Goal: Information Seeking & Learning: Find specific fact

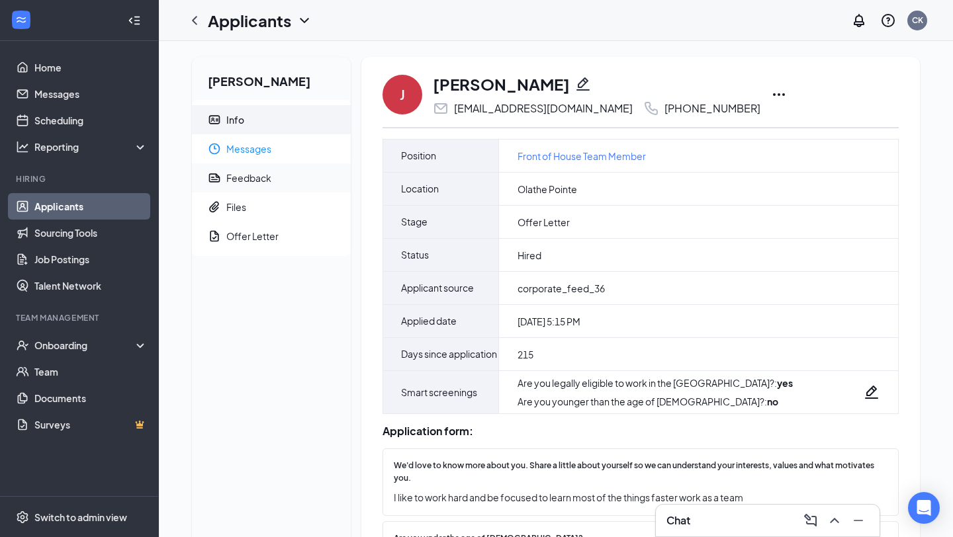
drag, startPoint x: 258, startPoint y: 158, endPoint x: 292, endPoint y: 189, distance: 45.9
click at [258, 158] on span "Messages" at bounding box center [283, 148] width 114 height 29
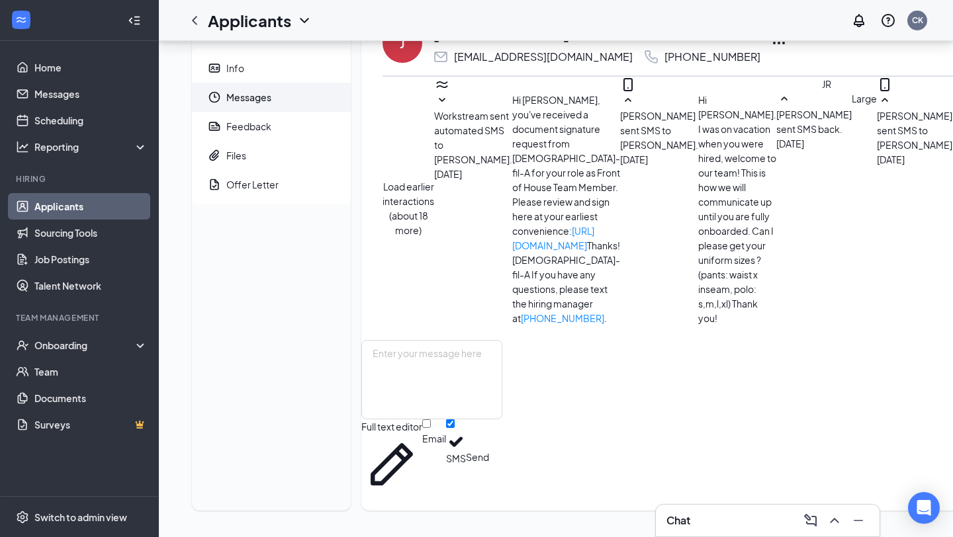
scroll to position [324, 0]
click at [194, 23] on icon "ChevronLeft" at bounding box center [195, 21] width 16 height 16
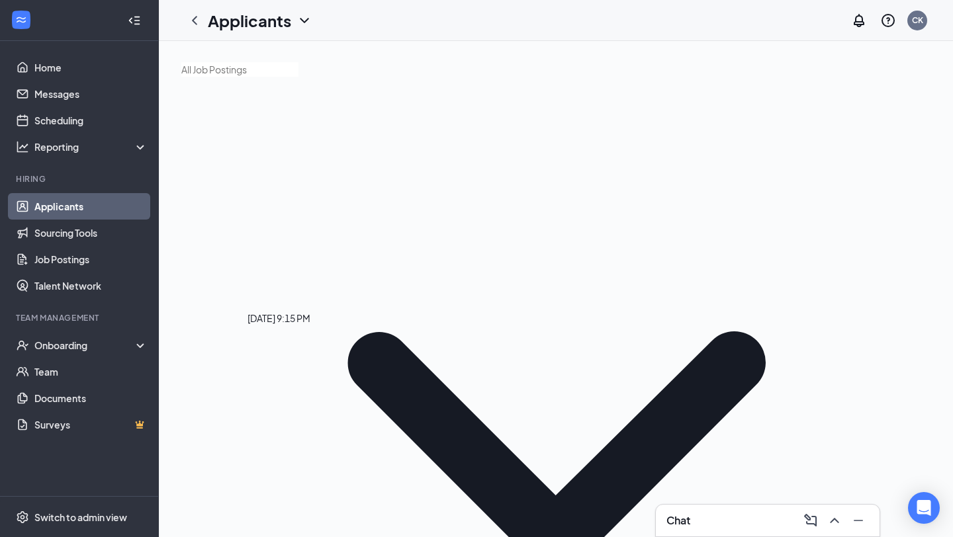
scroll to position [9, 0]
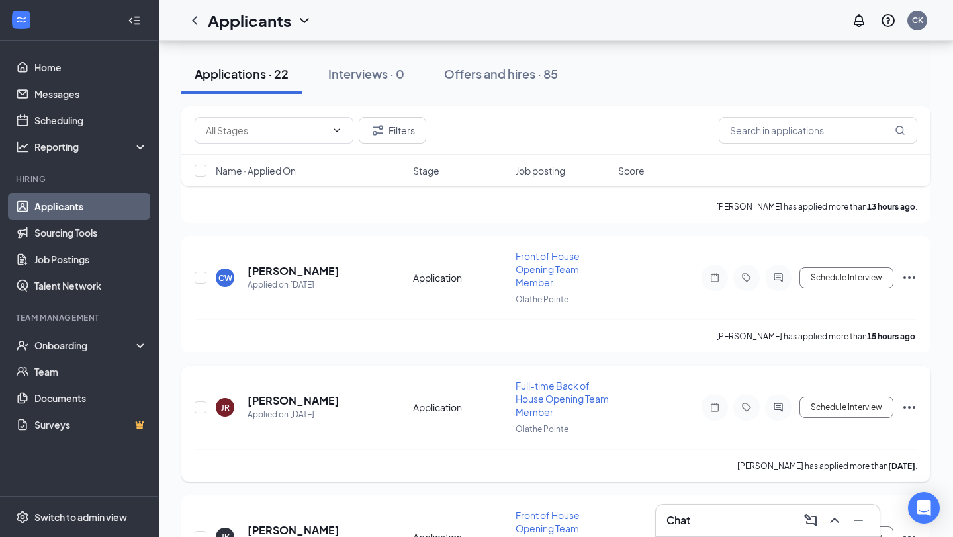
scroll to position [244, 0]
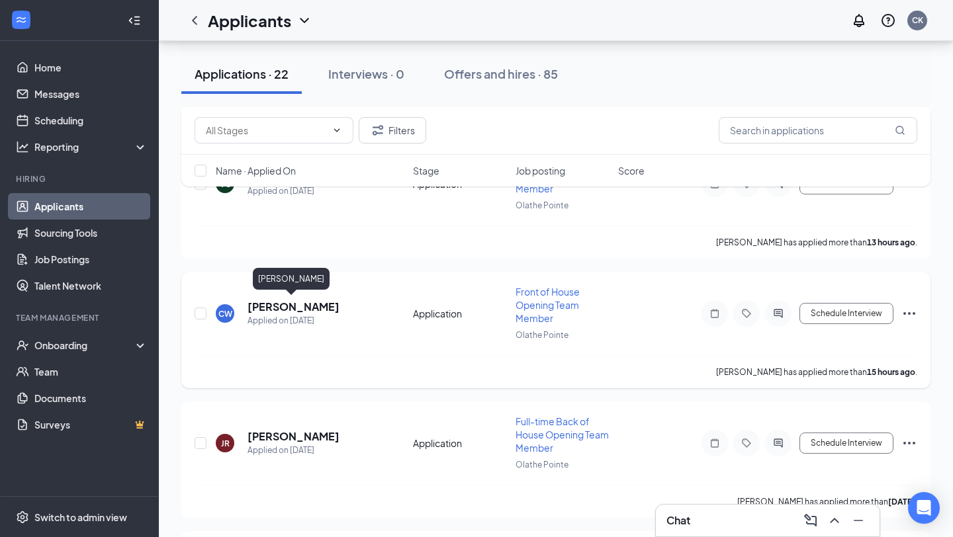
click at [288, 308] on h5 "[PERSON_NAME]" at bounding box center [294, 307] width 92 height 15
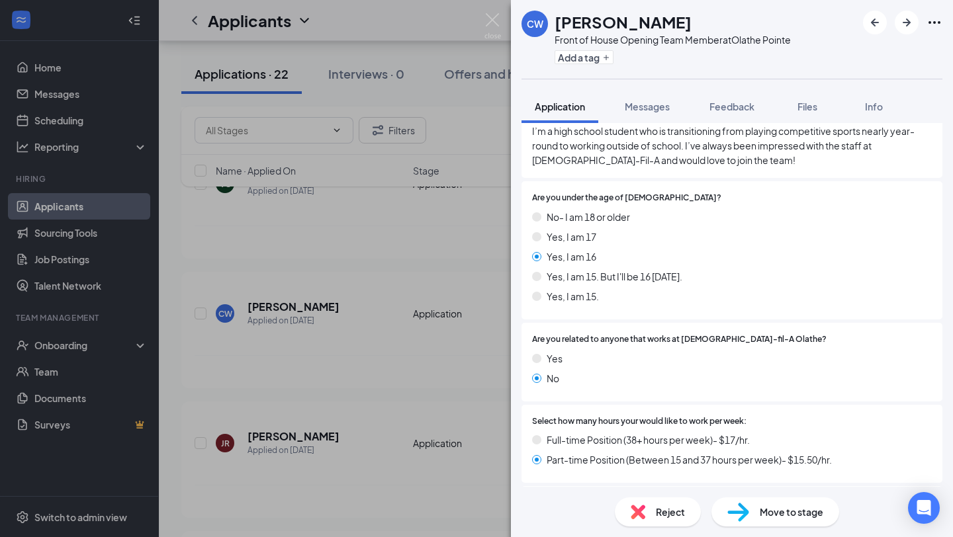
scroll to position [234, 0]
click at [679, 161] on span "I’m a high school student who is transitioning from playing competitive sports …" at bounding box center [732, 146] width 400 height 44
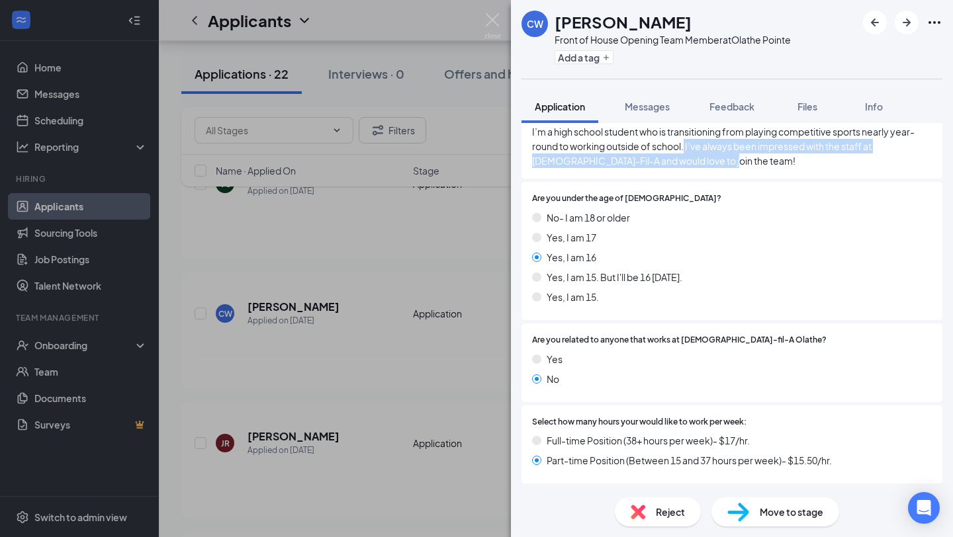
drag, startPoint x: 684, startPoint y: 157, endPoint x: 686, endPoint y: 146, distance: 11.6
click at [686, 146] on span "I’m a high school student who is transitioning from playing competitive sports …" at bounding box center [732, 146] width 400 height 44
click at [688, 161] on span "I’m a high school student who is transitioning from playing competitive sports …" at bounding box center [732, 146] width 400 height 44
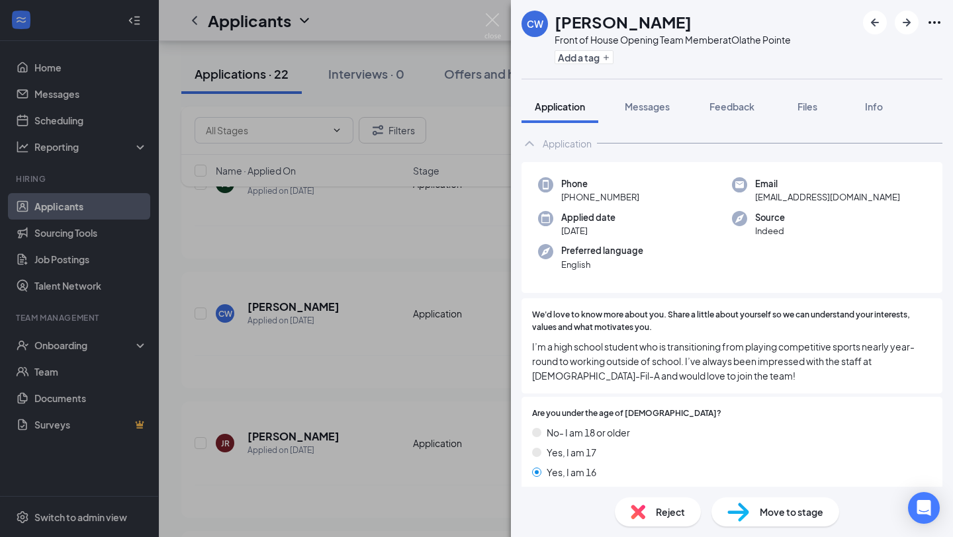
scroll to position [20, 0]
click at [368, 317] on div "CW [PERSON_NAME] Front of House Opening Team Member at [GEOGRAPHIC_DATA] Add a …" at bounding box center [476, 268] width 953 height 537
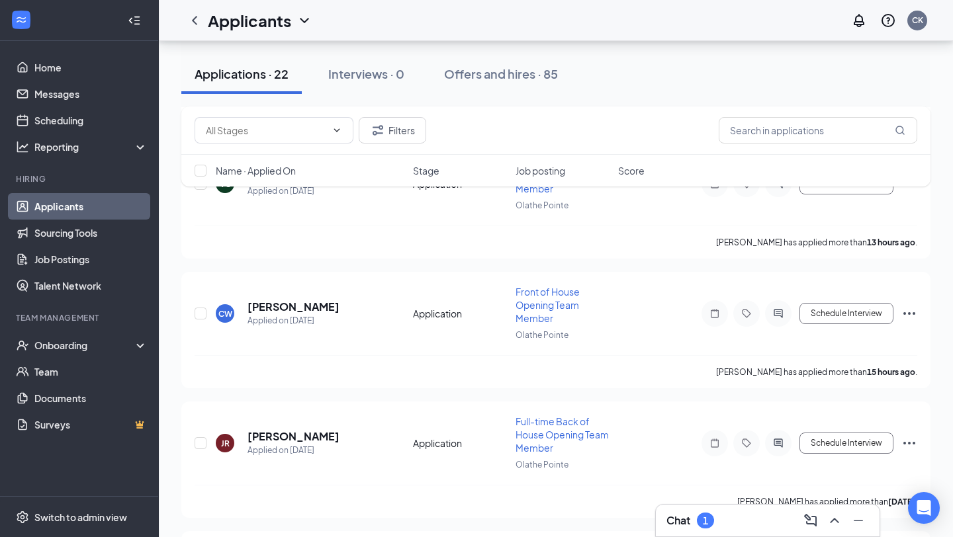
click at [721, 515] on div "Chat 1" at bounding box center [767, 520] width 203 height 21
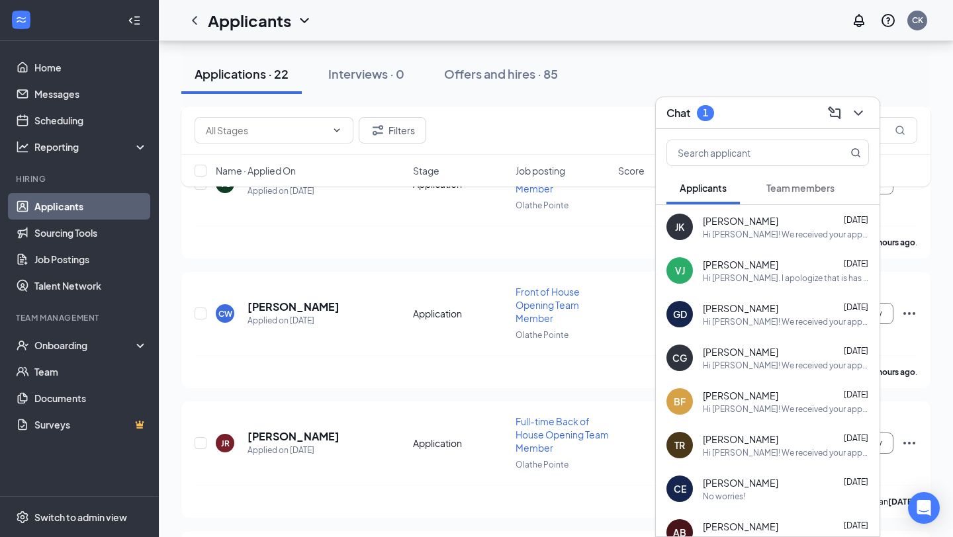
click at [854, 179] on div "Applicants Team members" at bounding box center [767, 187] width 203 height 33
click at [829, 179] on button "Team members" at bounding box center [800, 187] width 95 height 33
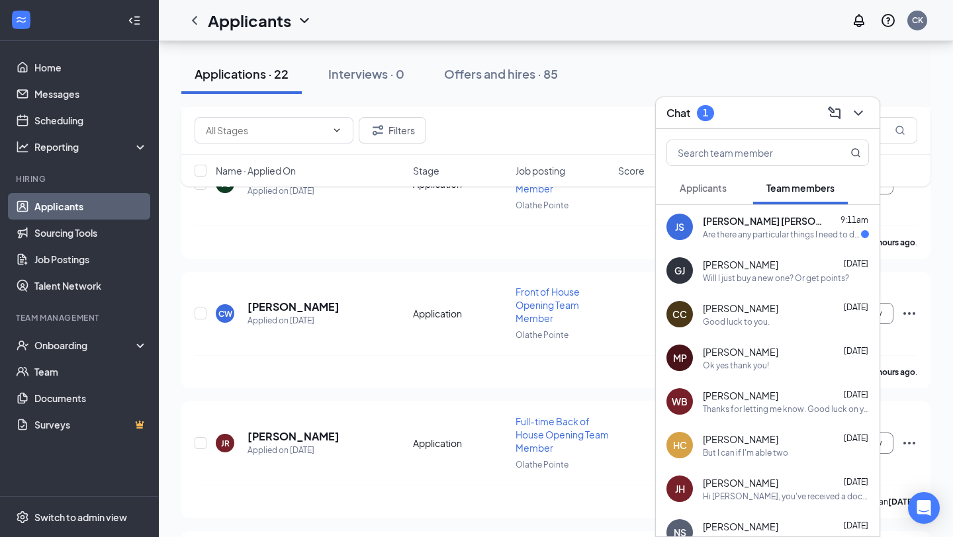
click at [772, 232] on div "Are there any particular things I need to do when I get there [DATE]?" at bounding box center [782, 234] width 158 height 11
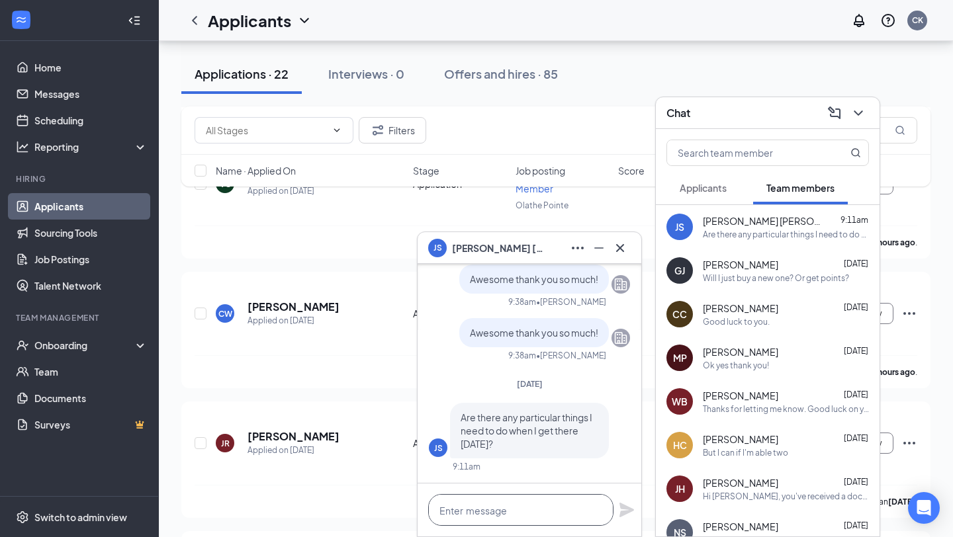
click at [553, 509] on textarea at bounding box center [520, 510] width 185 height 32
click at [556, 517] on textarea "Hi [PERSON_NAME], you can just" at bounding box center [520, 510] width 185 height 32
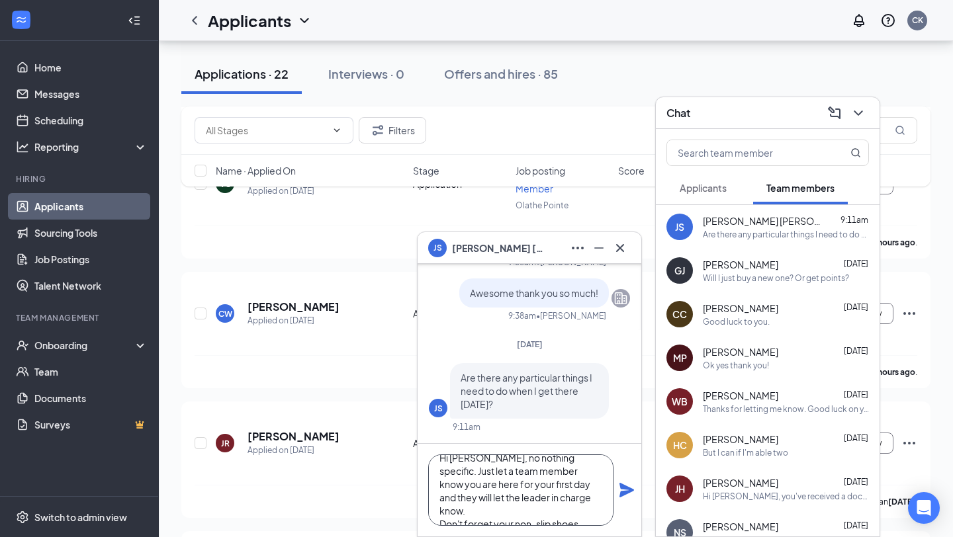
scroll to position [26, 0]
type textarea "Hi [PERSON_NAME], no nothing specific. Just let a team member know you are here…"
click at [630, 494] on icon "Plane" at bounding box center [627, 490] width 16 height 16
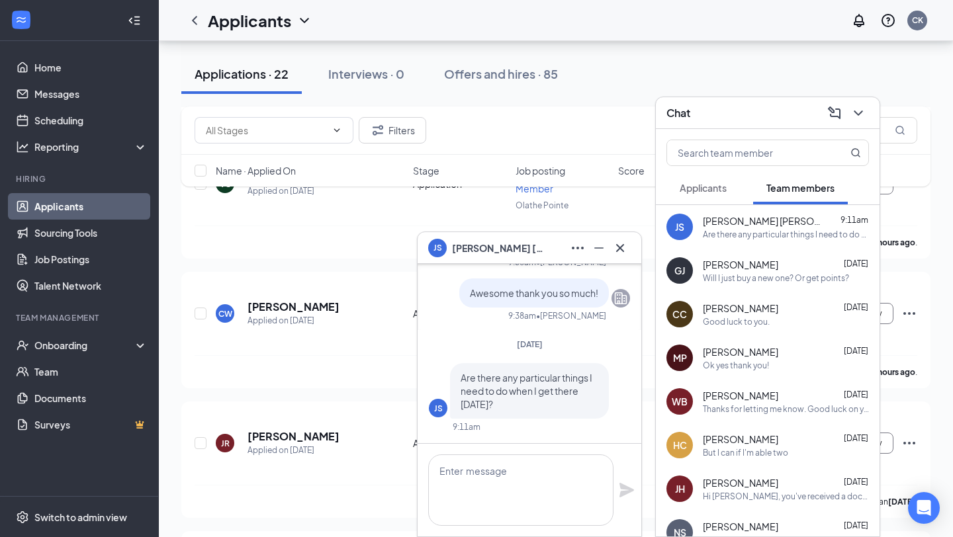
scroll to position [0, 0]
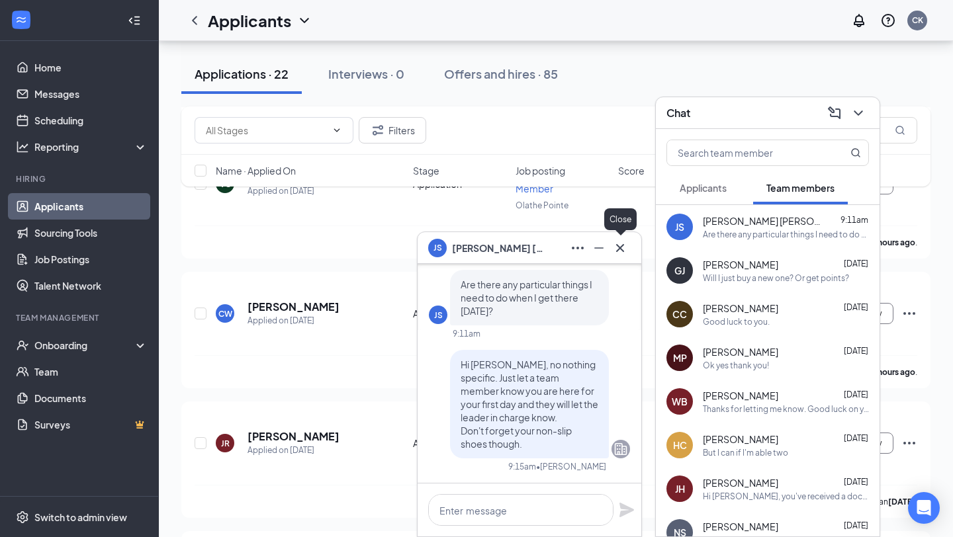
click at [615, 257] on button at bounding box center [620, 248] width 21 height 21
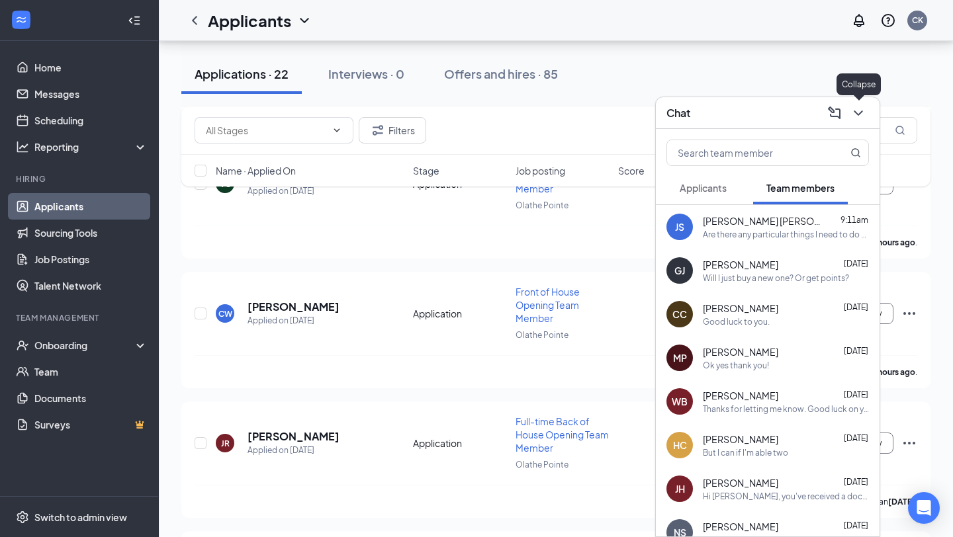
click at [861, 117] on icon "ChevronDown" at bounding box center [858, 113] width 16 height 16
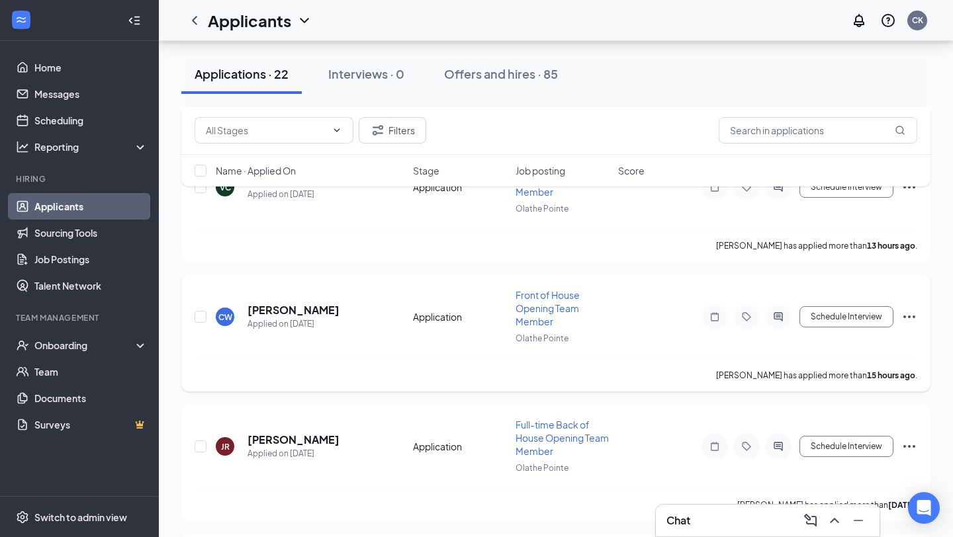
scroll to position [235, 0]
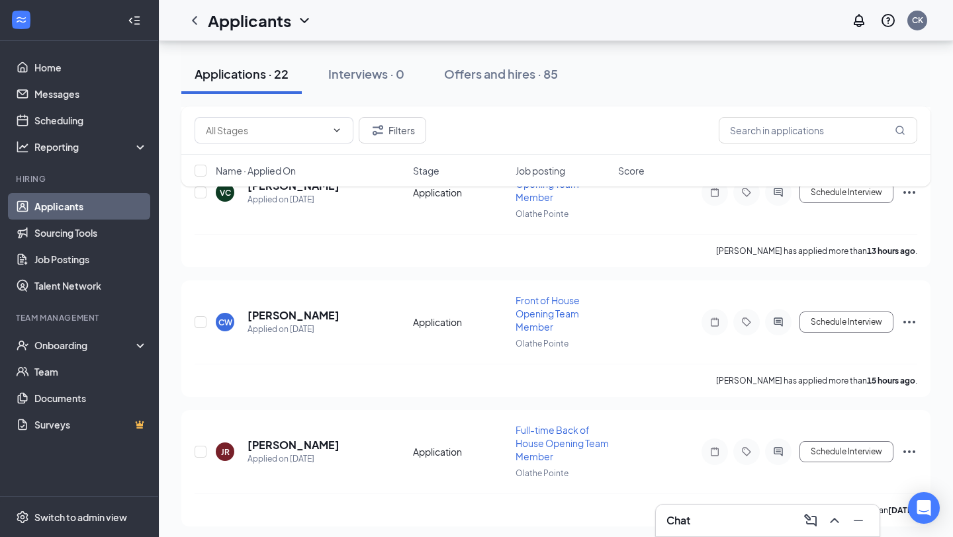
click at [749, 528] on div "Chat" at bounding box center [767, 520] width 203 height 21
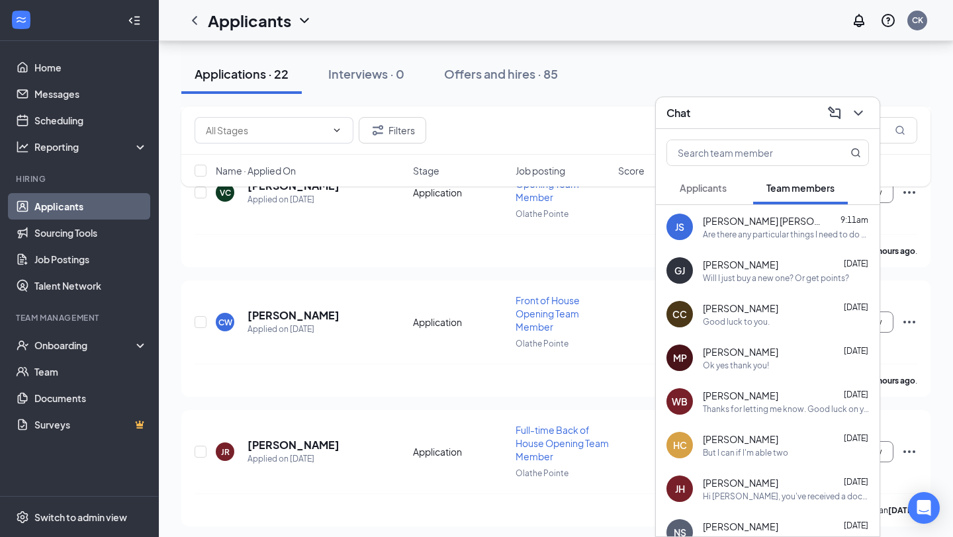
click at [715, 196] on button "Applicants" at bounding box center [702, 187] width 73 height 33
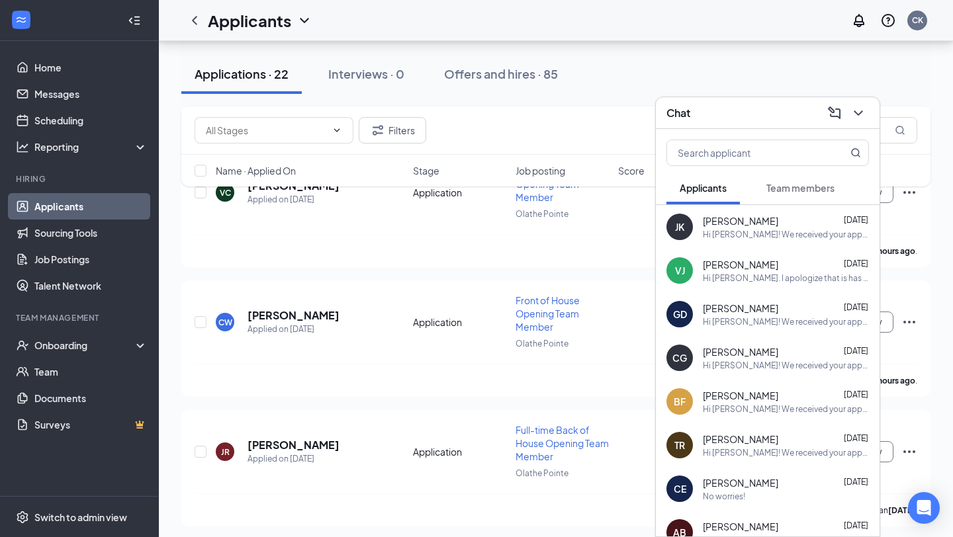
click at [775, 284] on div "[PERSON_NAME] [DATE] Hi [PERSON_NAME]. I apologize that is has been awhile, but…" at bounding box center [768, 271] width 224 height 44
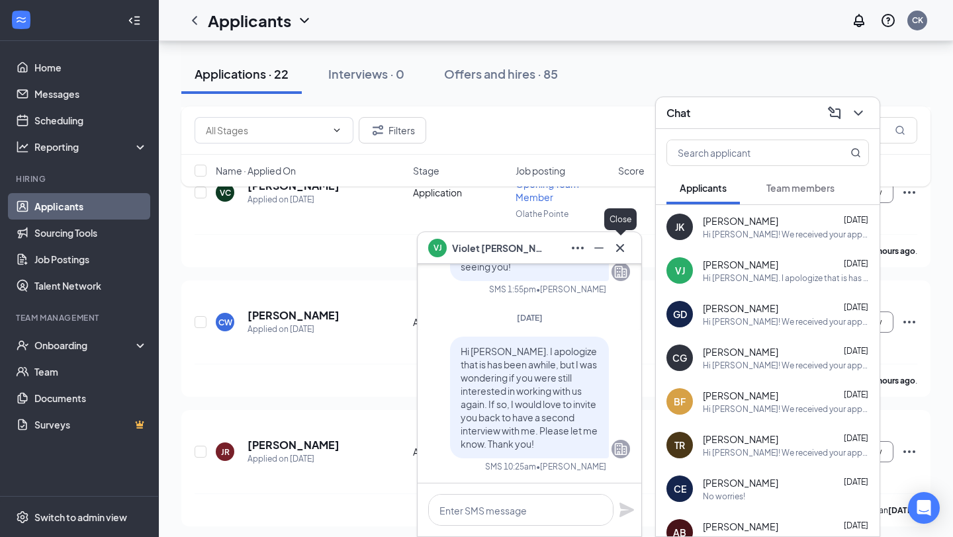
click at [623, 253] on icon "Cross" at bounding box center [620, 248] width 16 height 16
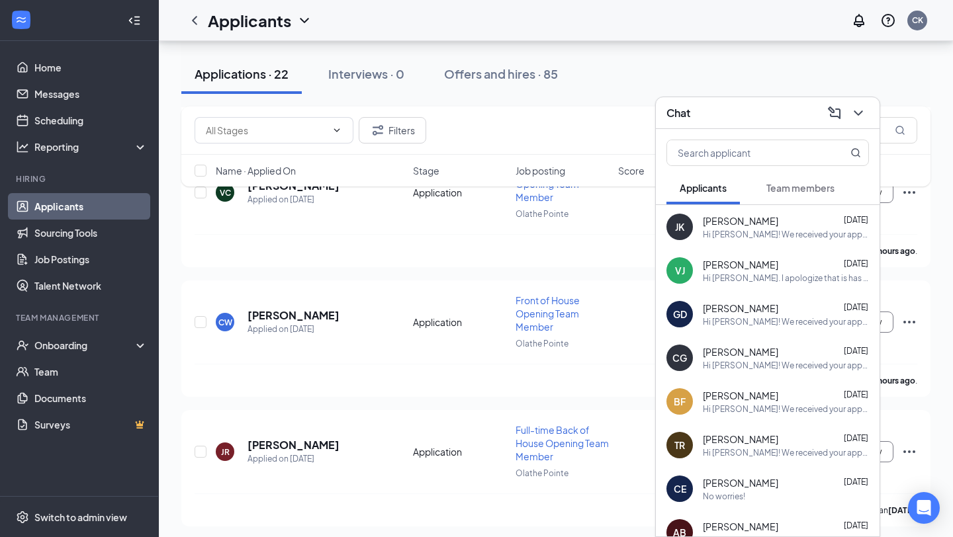
click at [774, 240] on div "Hi [PERSON_NAME]! We received your application to [DEMOGRAPHIC_DATA]-fil-A Olat…" at bounding box center [786, 234] width 166 height 11
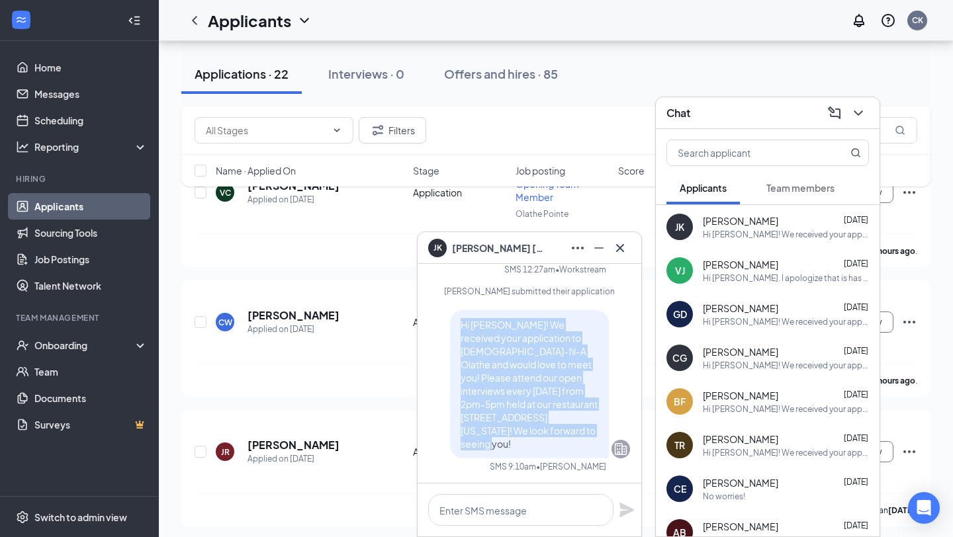
drag, startPoint x: 580, startPoint y: 449, endPoint x: 457, endPoint y: 342, distance: 163.2
click at [457, 342] on div "Hi [PERSON_NAME]! We received your application to [DEMOGRAPHIC_DATA]-fil-A Olat…" at bounding box center [529, 384] width 159 height 148
copy span "Hi [PERSON_NAME]! We received your application to [DEMOGRAPHIC_DATA]-fil-A Olat…"
click at [619, 251] on icon "Cross" at bounding box center [620, 248] width 16 height 16
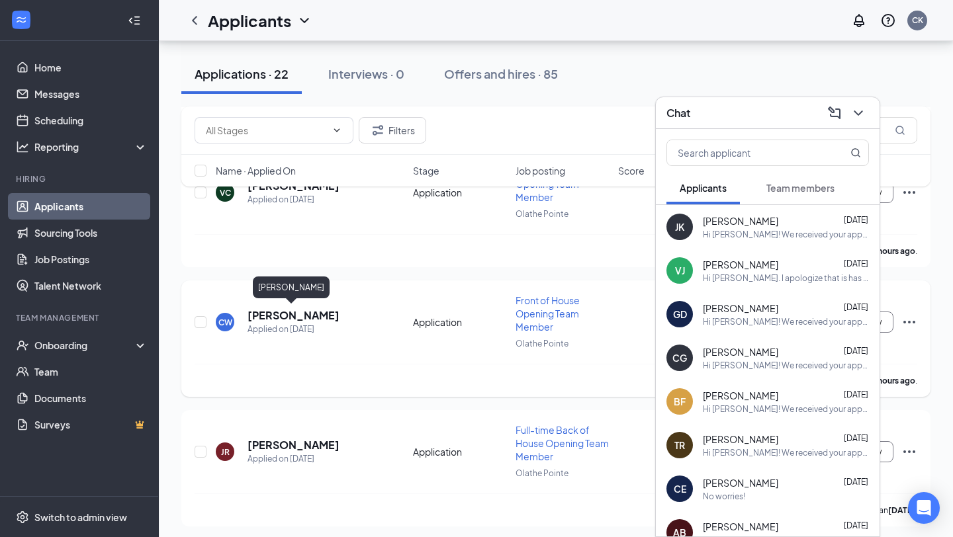
click at [307, 308] on h5 "[PERSON_NAME]" at bounding box center [294, 315] width 92 height 15
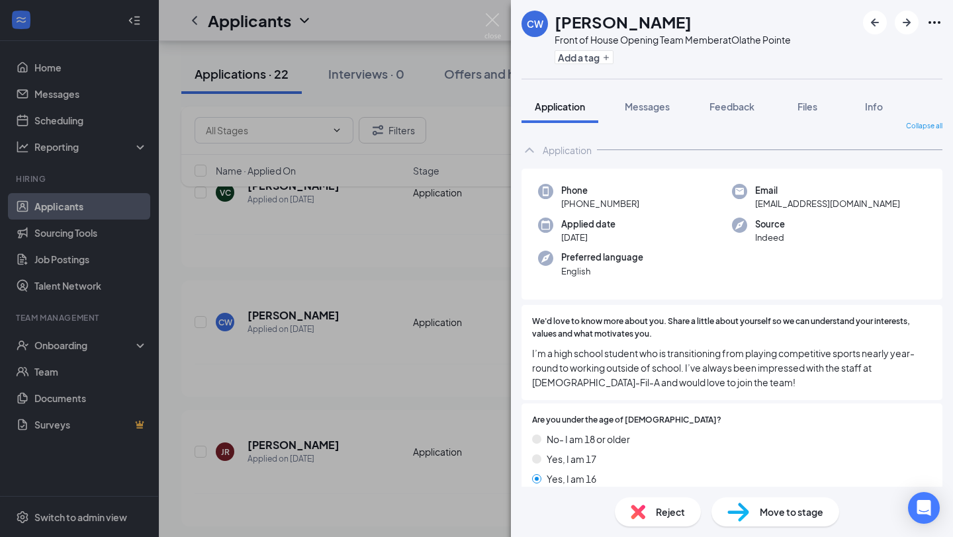
scroll to position [13, 0]
click at [646, 113] on div "Messages" at bounding box center [647, 106] width 45 height 13
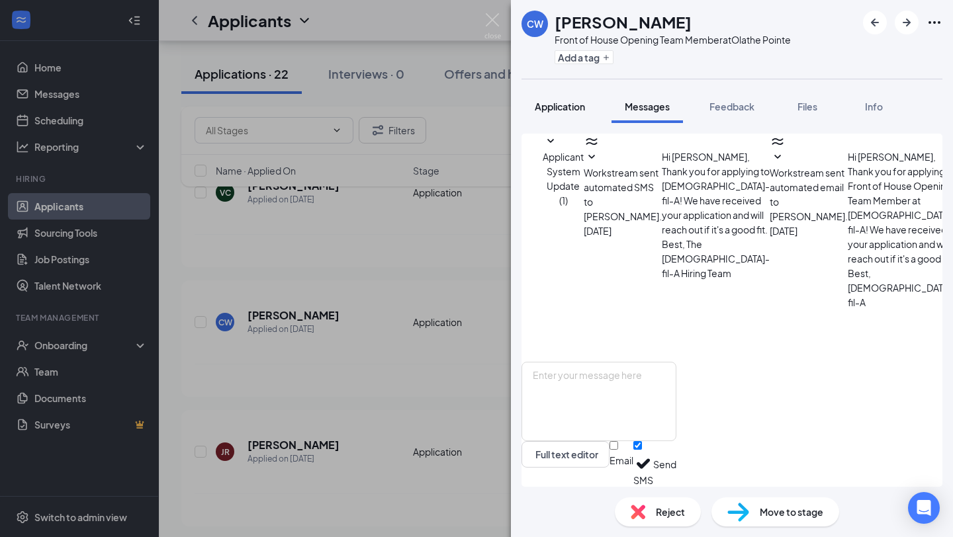
click at [562, 122] on button "Application" at bounding box center [560, 106] width 77 height 33
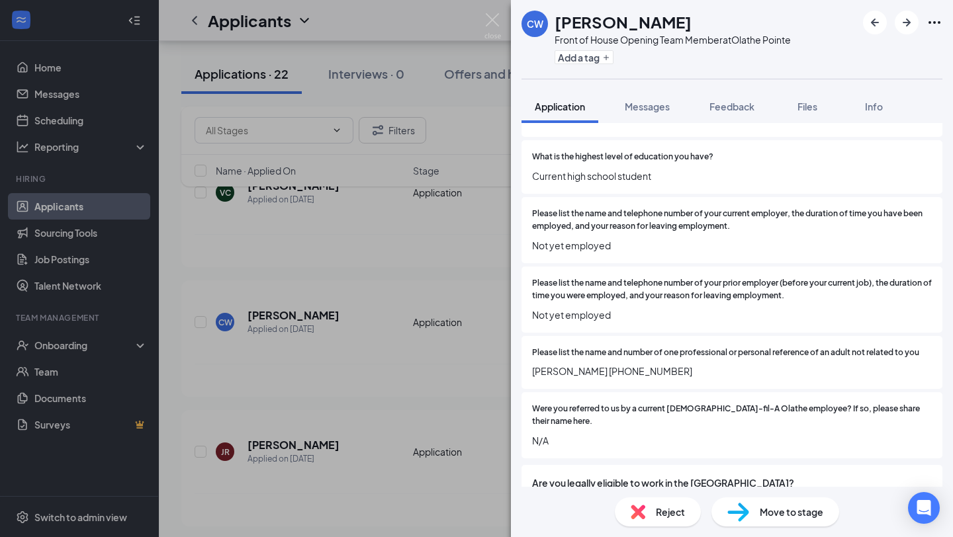
scroll to position [1086, 0]
click at [696, 501] on div "Reject" at bounding box center [658, 512] width 86 height 29
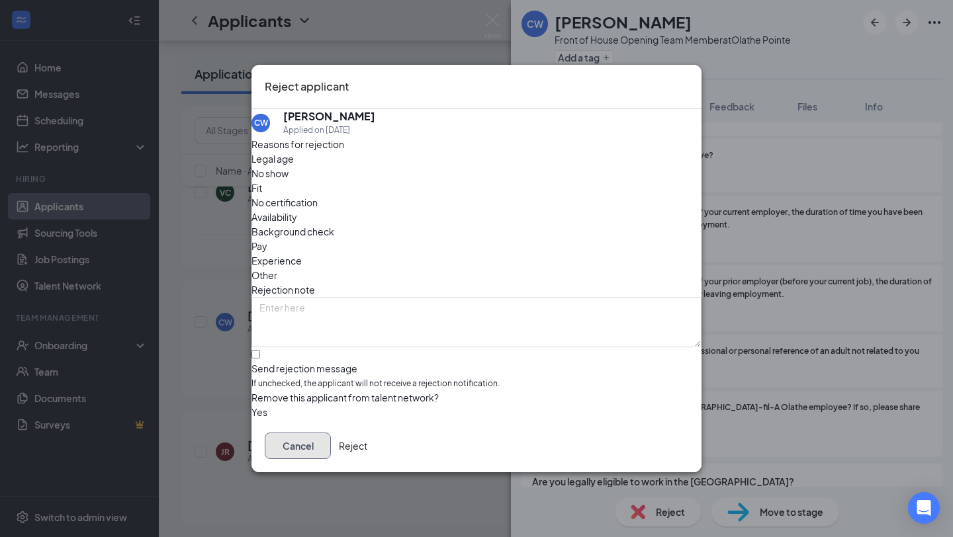
click at [331, 449] on button "Cancel" at bounding box center [298, 446] width 66 height 26
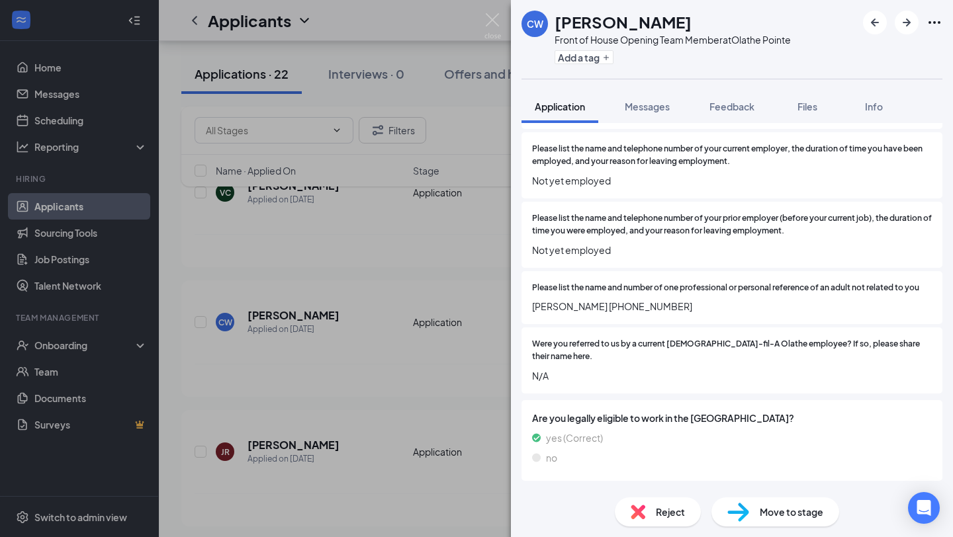
scroll to position [1201, 0]
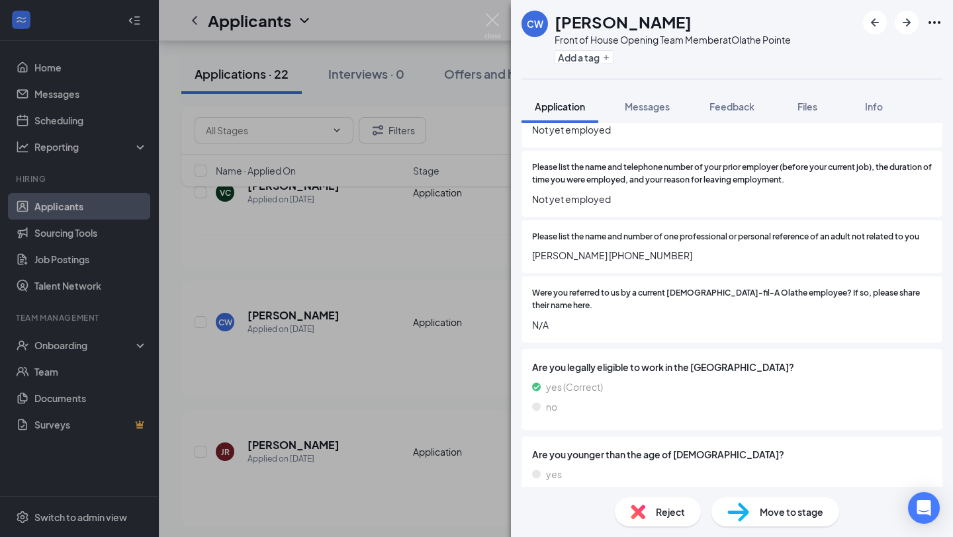
click at [680, 509] on span "Reject" at bounding box center [670, 512] width 29 height 15
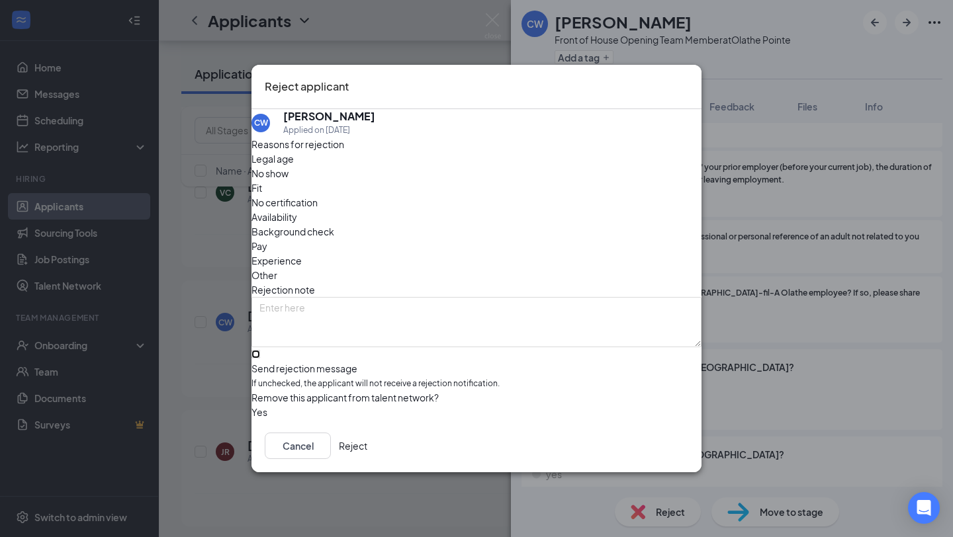
click at [260, 350] on input "Send rejection message If unchecked, the applicant will not receive a rejection…" at bounding box center [255, 354] width 9 height 9
checkbox input "true"
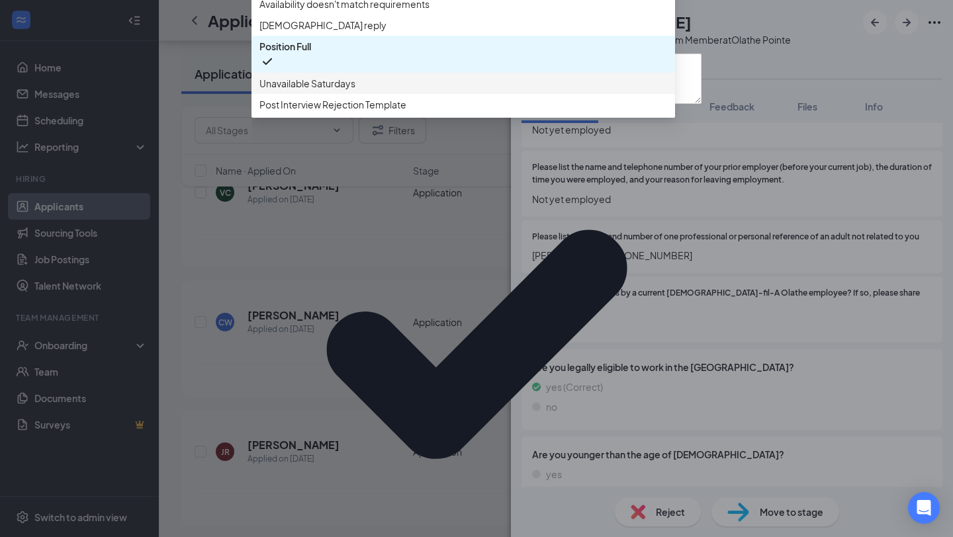
scroll to position [0, 0]
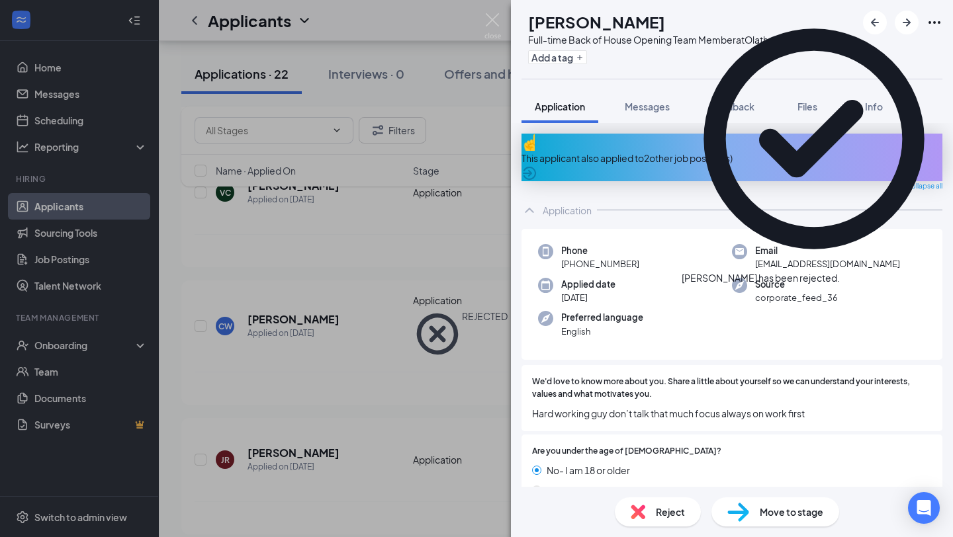
click at [463, 238] on div "JR [PERSON_NAME] Full-time Back of House Opening Team Member at [GEOGRAPHIC_DAT…" at bounding box center [476, 268] width 953 height 537
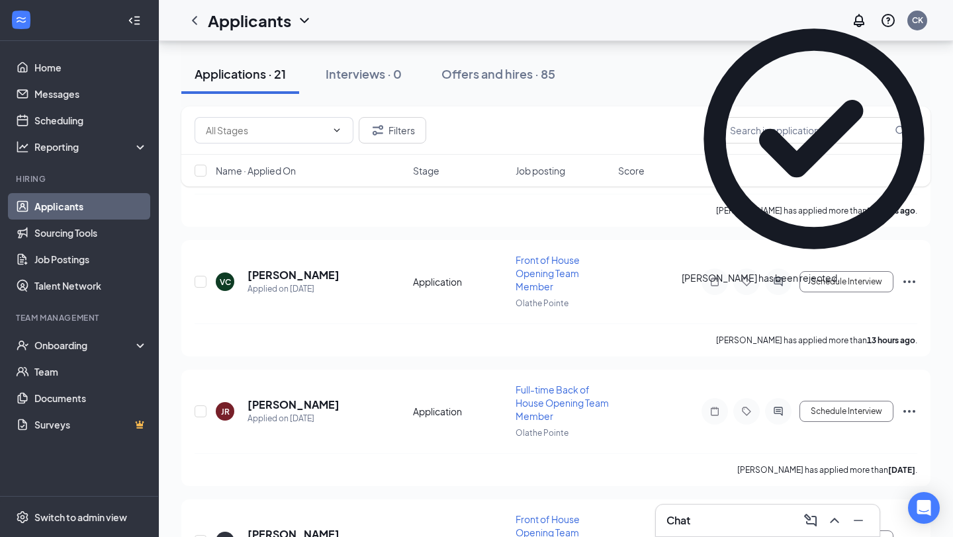
scroll to position [140, 0]
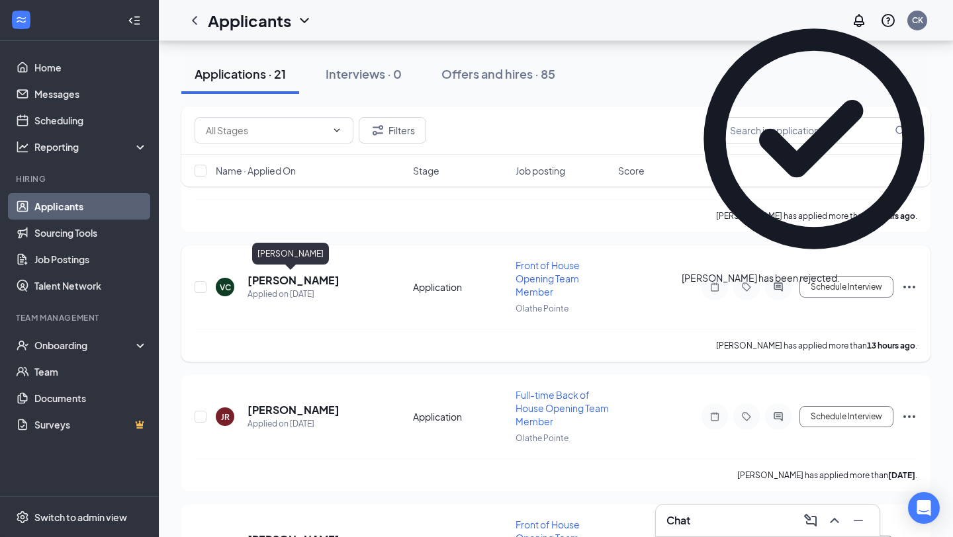
click at [285, 281] on h5 "[PERSON_NAME]" at bounding box center [294, 280] width 92 height 15
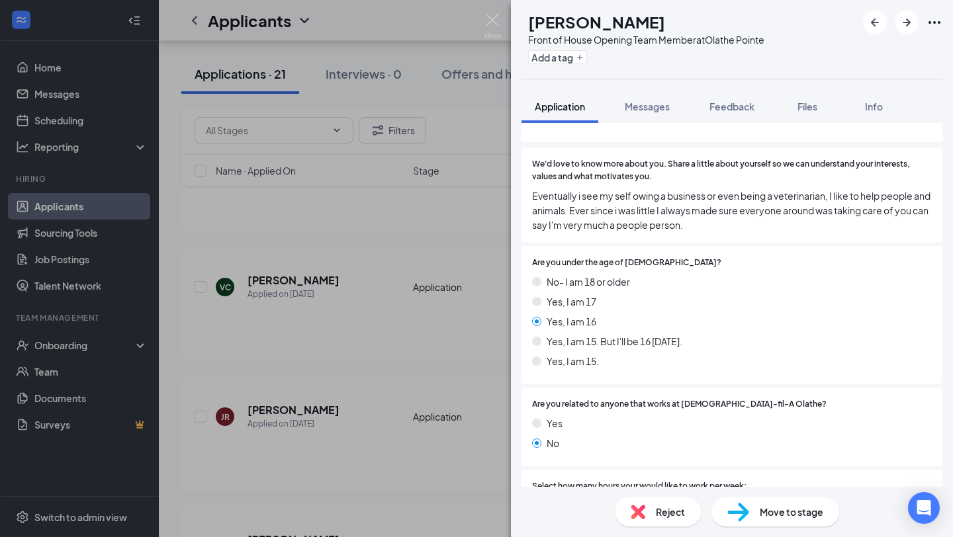
scroll to position [43, 0]
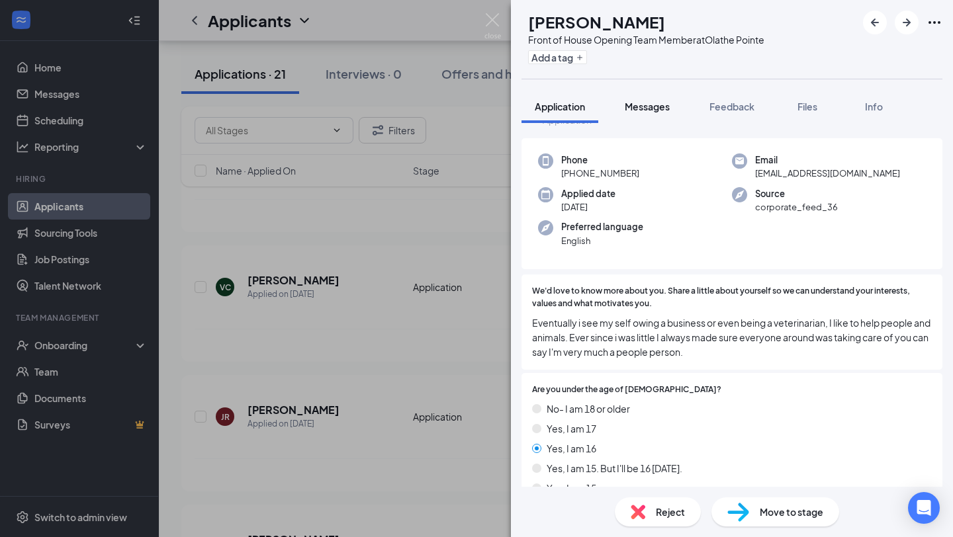
click at [648, 106] on span "Messages" at bounding box center [647, 107] width 45 height 12
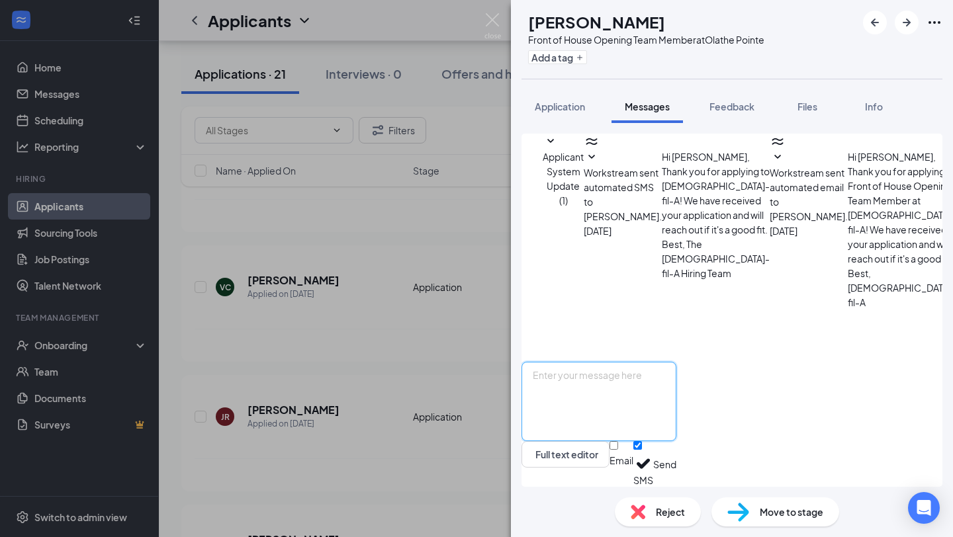
click at [631, 385] on textarea at bounding box center [599, 401] width 155 height 79
paste textarea "Hi [PERSON_NAME]! We received your application to [DEMOGRAPHIC_DATA]-fil-A Olat…"
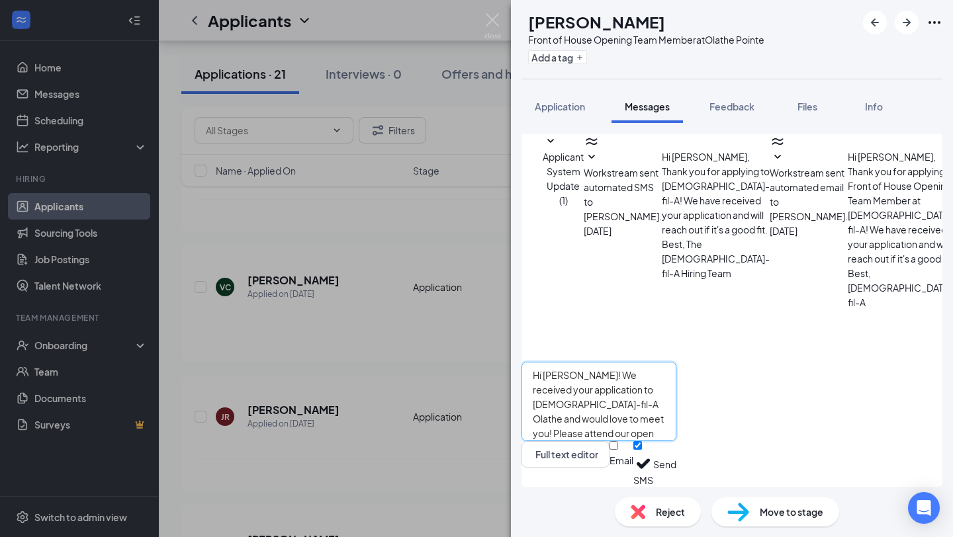
click at [587, 378] on textarea "Hi [PERSON_NAME]! We received your application to [DEMOGRAPHIC_DATA]-fil-A Olat…" at bounding box center [599, 401] width 155 height 79
type textarea "Hi [PERSON_NAME]! We received your application to [DEMOGRAPHIC_DATA]-fil-A Olat…"
click at [676, 447] on div "Hi [PERSON_NAME]! We received your application to [DEMOGRAPHIC_DATA]-fil-A Olat…" at bounding box center [599, 424] width 155 height 125
click at [676, 453] on button "Send" at bounding box center [664, 464] width 23 height 46
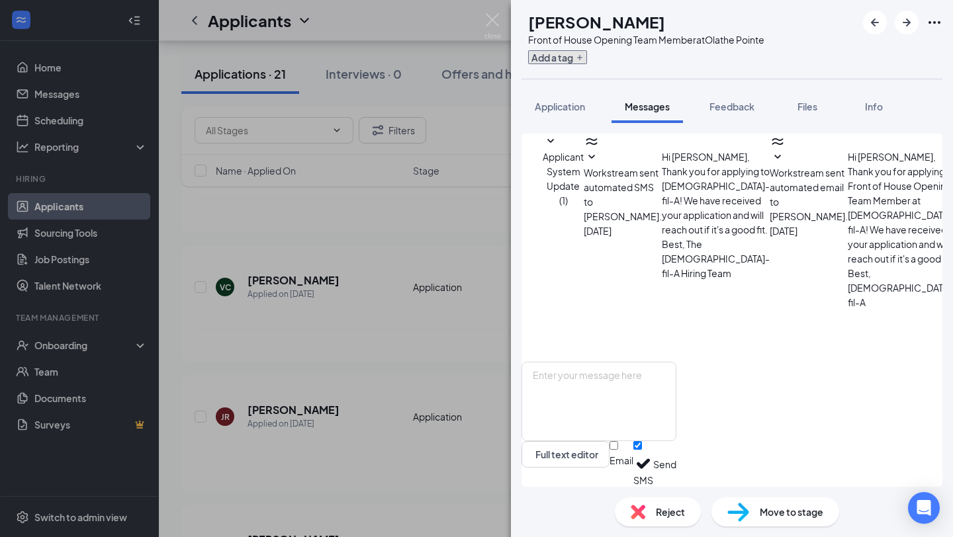
click at [587, 62] on button "Add a tag" at bounding box center [557, 57] width 59 height 14
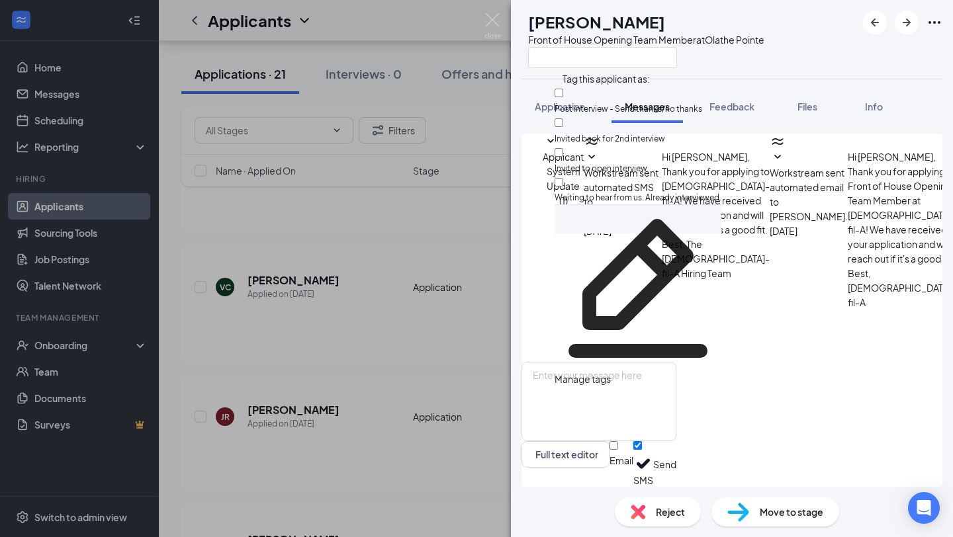
scroll to position [88, 0]
click at [563, 148] on input "Invited to open interview" at bounding box center [559, 152] width 9 height 9
checkbox input "true"
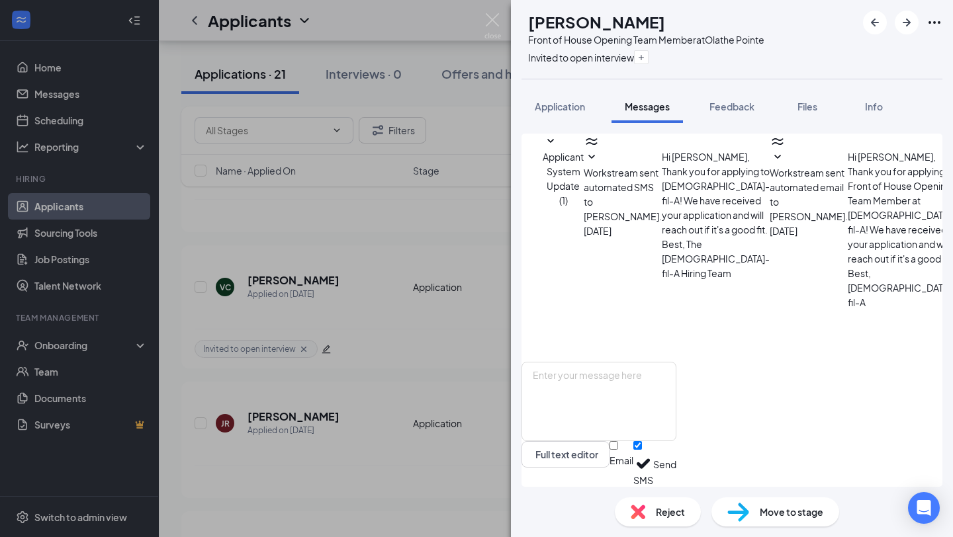
click at [333, 349] on div "VC [PERSON_NAME] Front of House Opening Team Member at [GEOGRAPHIC_DATA] Invite…" at bounding box center [476, 268] width 953 height 537
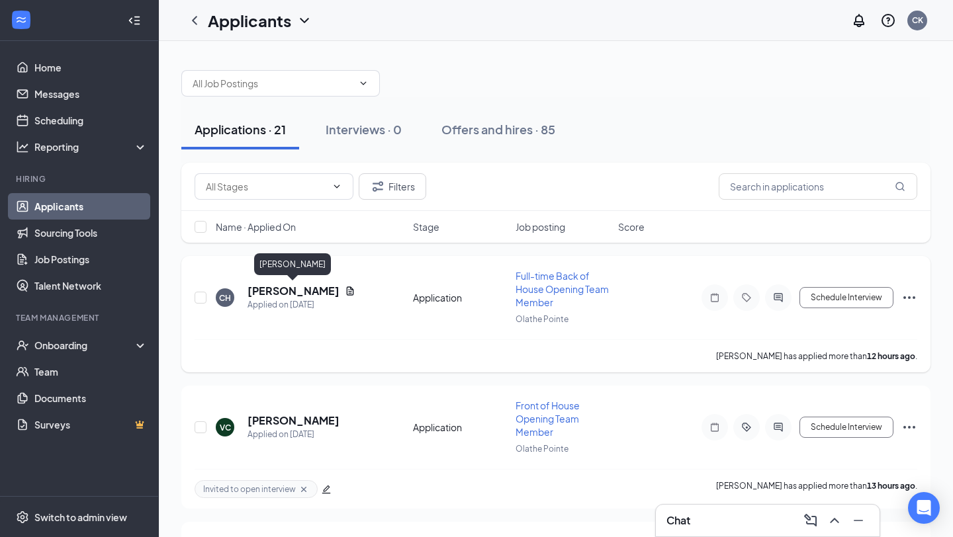
click at [325, 285] on h5 "[PERSON_NAME]" at bounding box center [294, 291] width 92 height 15
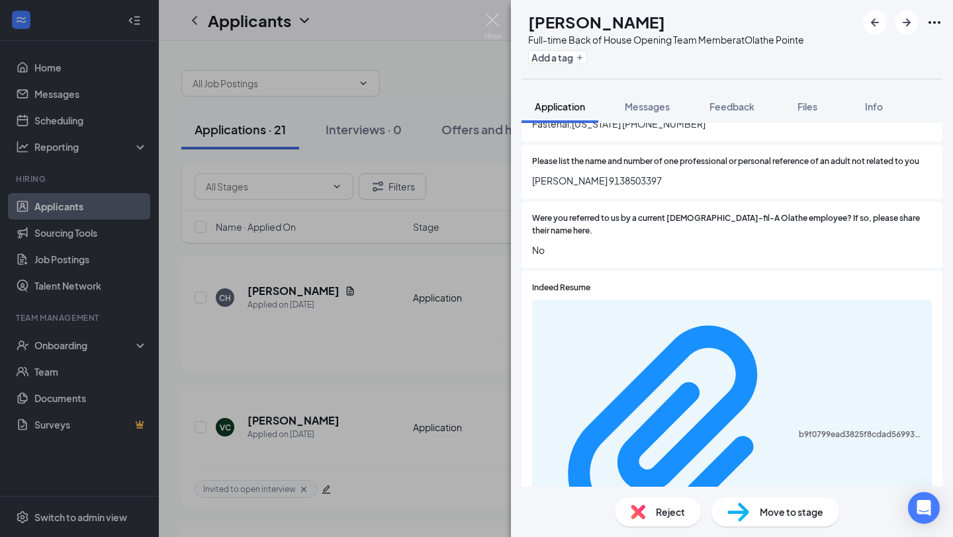
scroll to position [1371, 0]
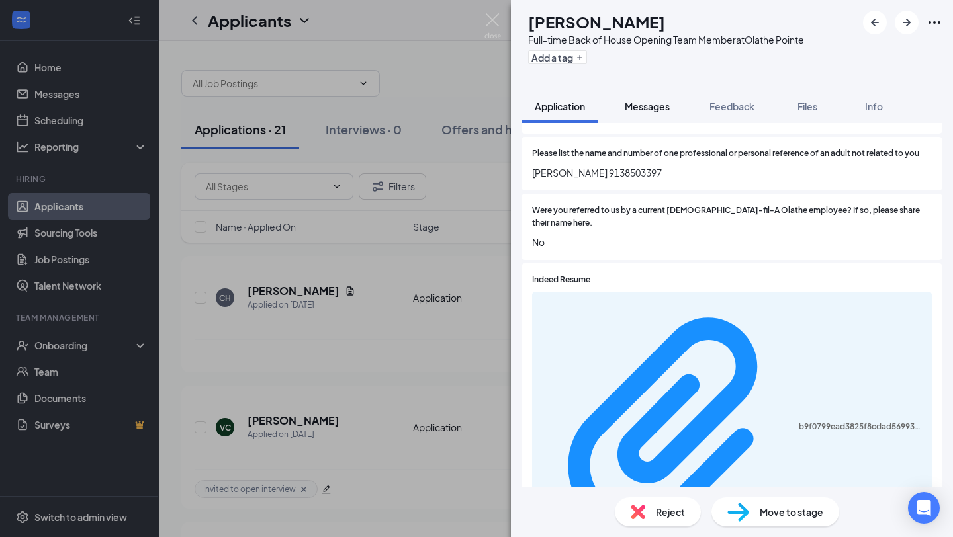
click at [655, 109] on span "Messages" at bounding box center [647, 107] width 45 height 12
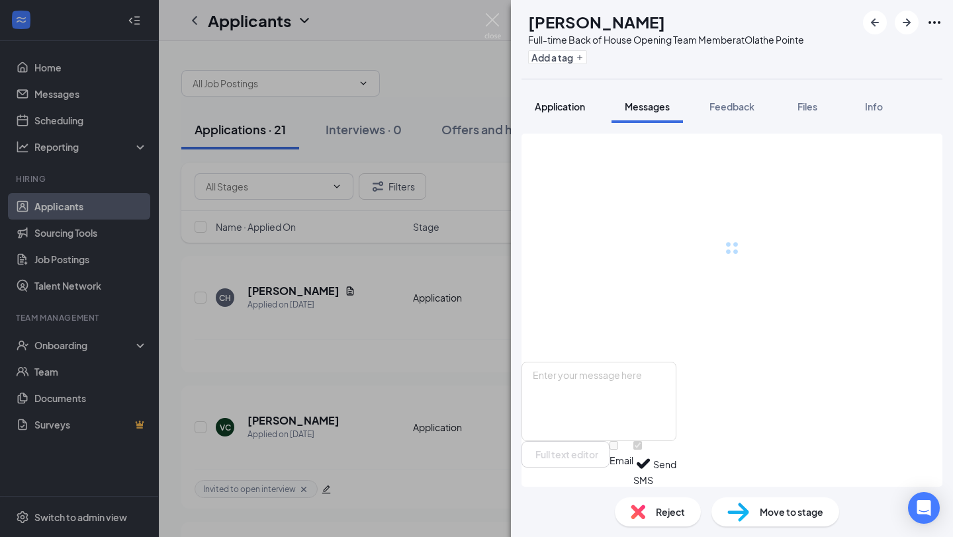
click at [578, 114] on button "Application" at bounding box center [560, 106] width 77 height 33
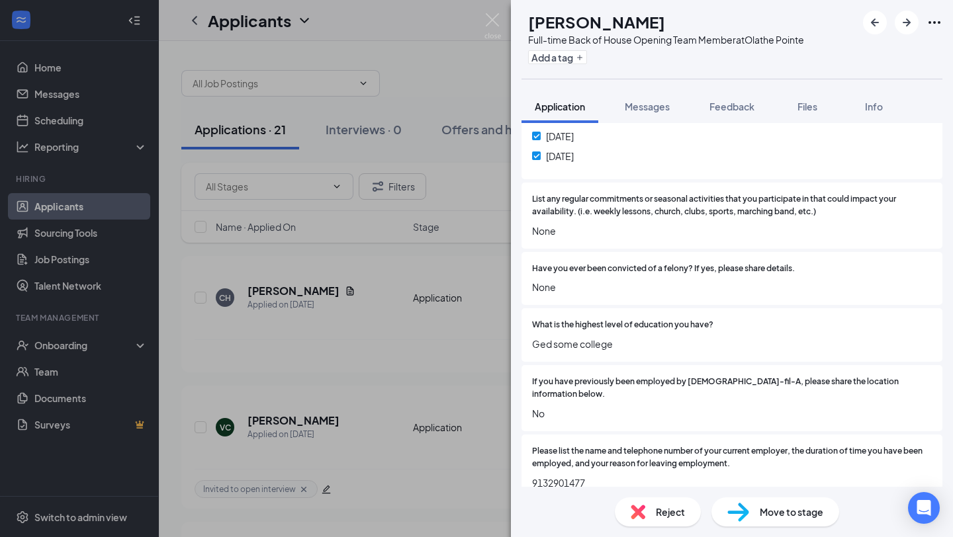
scroll to position [969, 0]
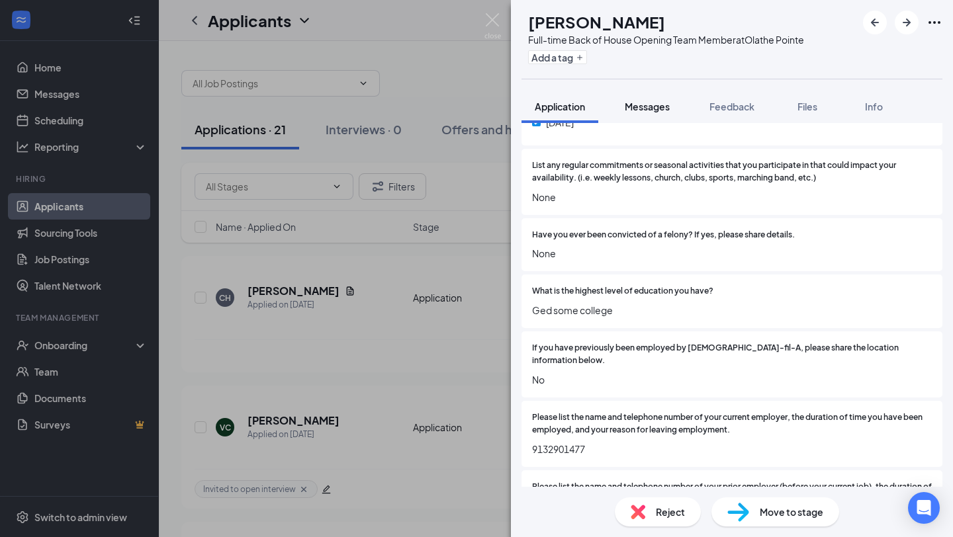
click at [654, 101] on span "Messages" at bounding box center [647, 107] width 45 height 12
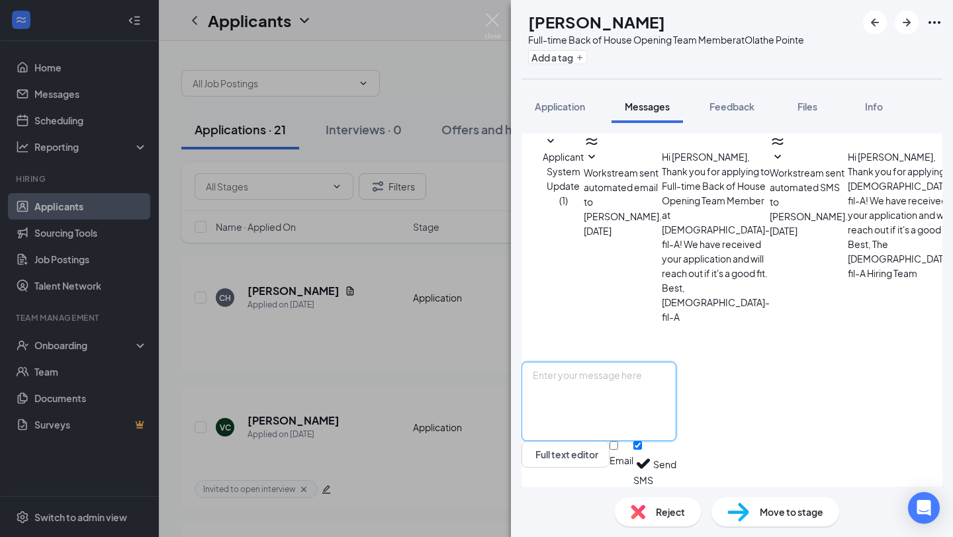
click at [644, 383] on textarea at bounding box center [599, 401] width 155 height 79
click at [604, 383] on textarea at bounding box center [599, 401] width 155 height 79
paste textarea "Hi [PERSON_NAME]! We received your application to [DEMOGRAPHIC_DATA]-fil-A Olat…"
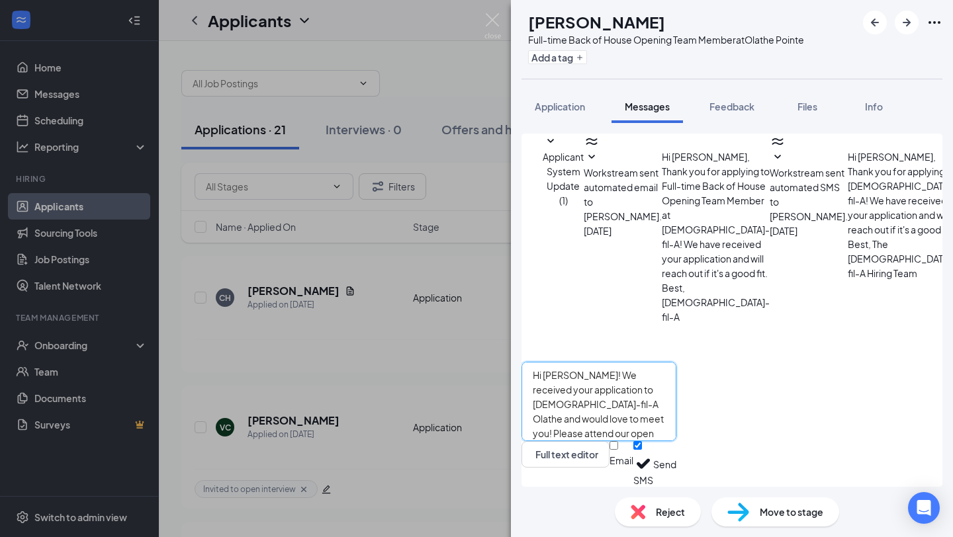
click at [587, 377] on textarea "Hi [PERSON_NAME]! We received your application to [DEMOGRAPHIC_DATA]-fil-A Olat…" at bounding box center [599, 401] width 155 height 79
type textarea "Hi [PERSON_NAME]! We received your application to [DEMOGRAPHIC_DATA]-fil-A Olat…"
click at [676, 461] on button "Send" at bounding box center [664, 464] width 23 height 46
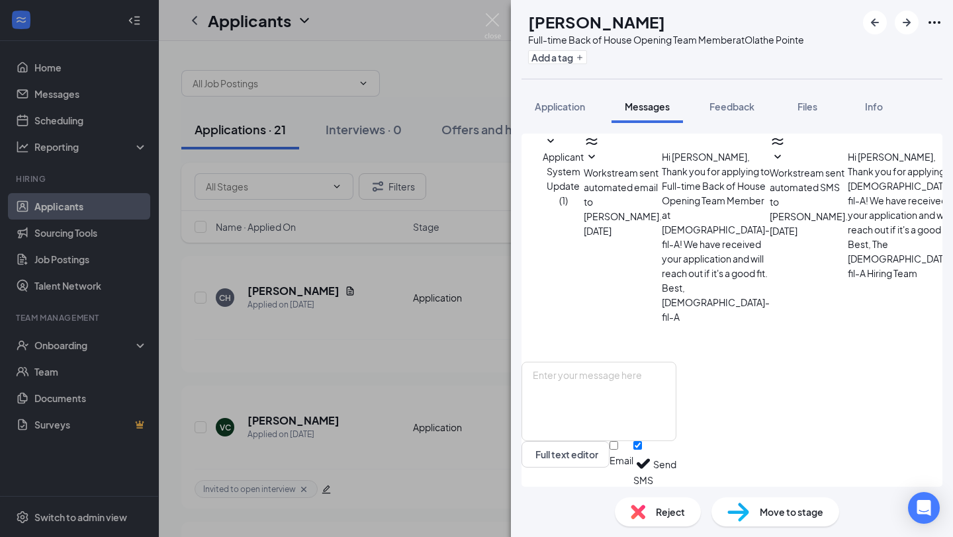
scroll to position [88, 0]
click at [587, 58] on button "Add a tag" at bounding box center [557, 57] width 59 height 14
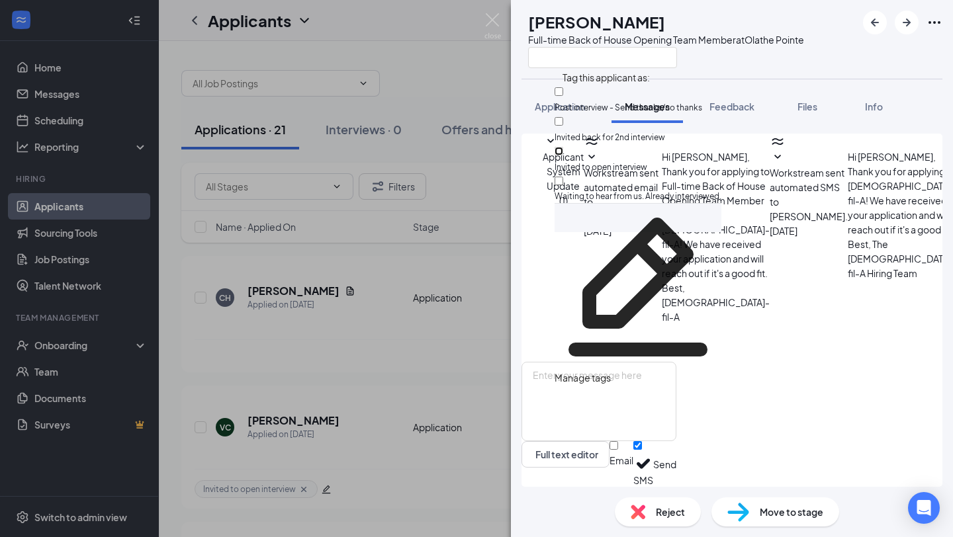
click at [563, 147] on input "Invited to open interview" at bounding box center [559, 151] width 9 height 9
checkbox input "true"
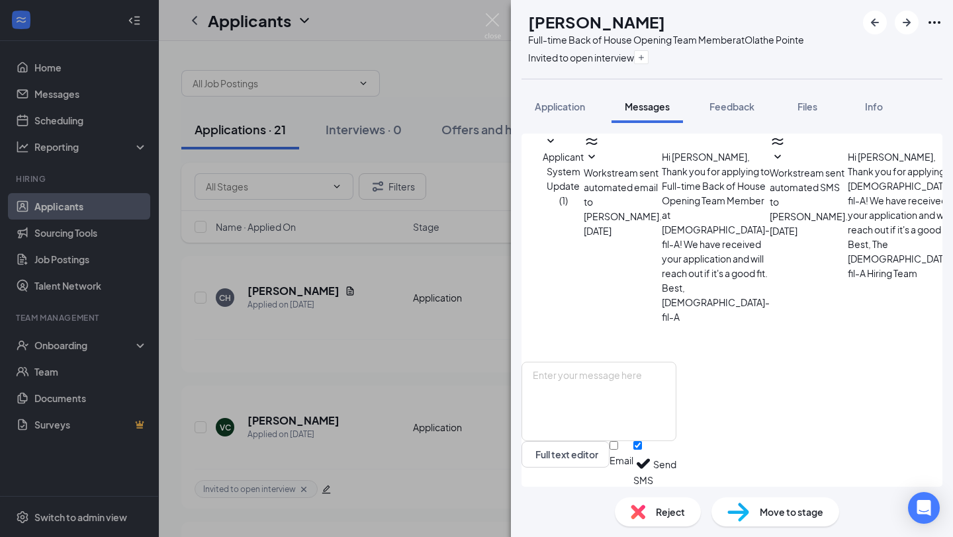
click at [522, 207] on div "Applicant System Update (1) Workstream sent automated email to [PERSON_NAME]. […" at bounding box center [732, 248] width 421 height 228
click at [486, 207] on div "CH [PERSON_NAME] Full-time Back of House Opening Team Member at [GEOGRAPHIC_DAT…" at bounding box center [476, 268] width 953 height 537
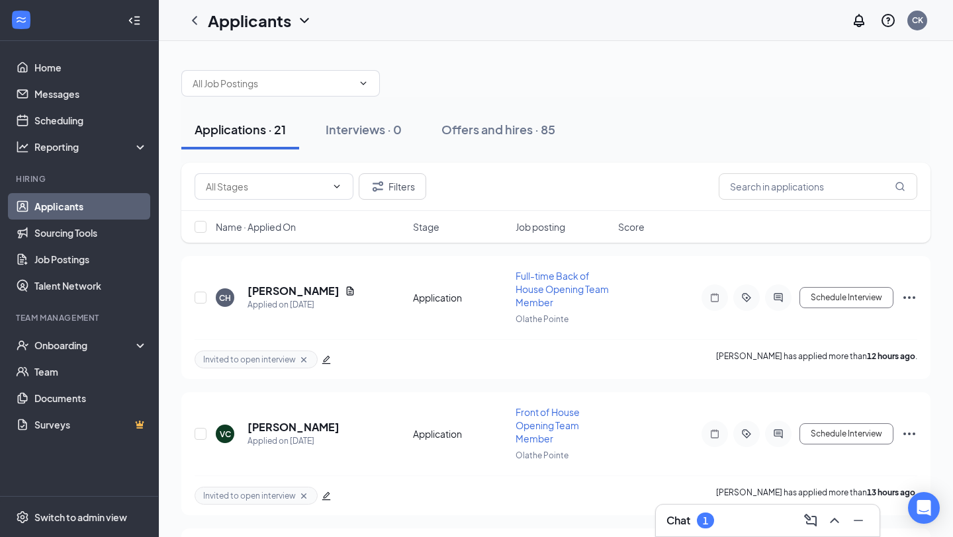
click at [732, 529] on div "Chat 1" at bounding box center [767, 520] width 203 height 21
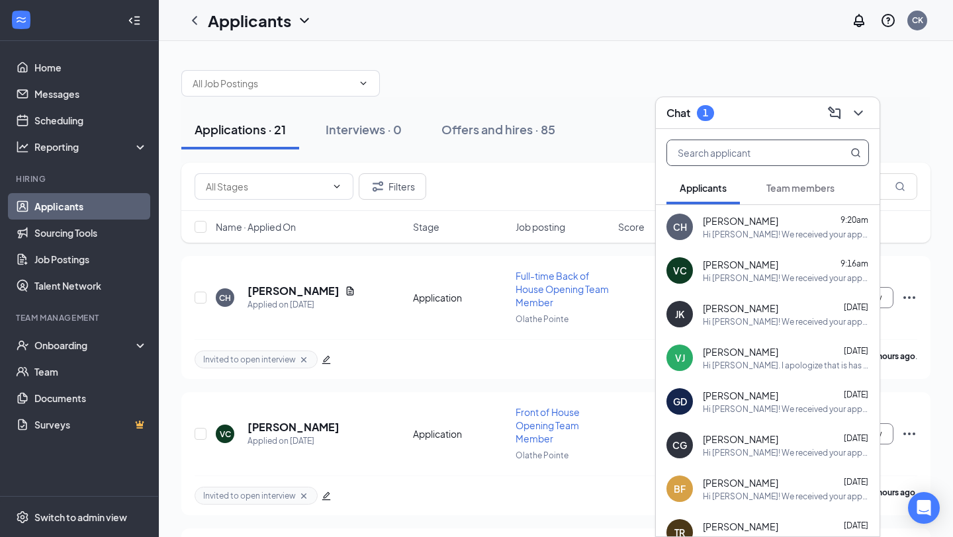
click at [829, 159] on span at bounding box center [844, 152] width 34 height 25
click at [804, 189] on span "Team members" at bounding box center [800, 188] width 68 height 12
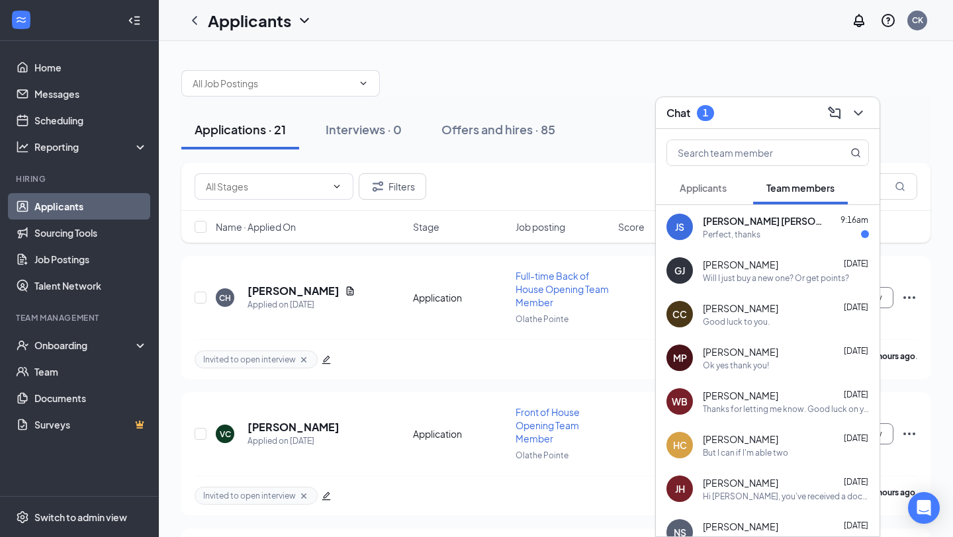
click at [746, 220] on span "[PERSON_NAME] [PERSON_NAME]" at bounding box center [762, 220] width 119 height 13
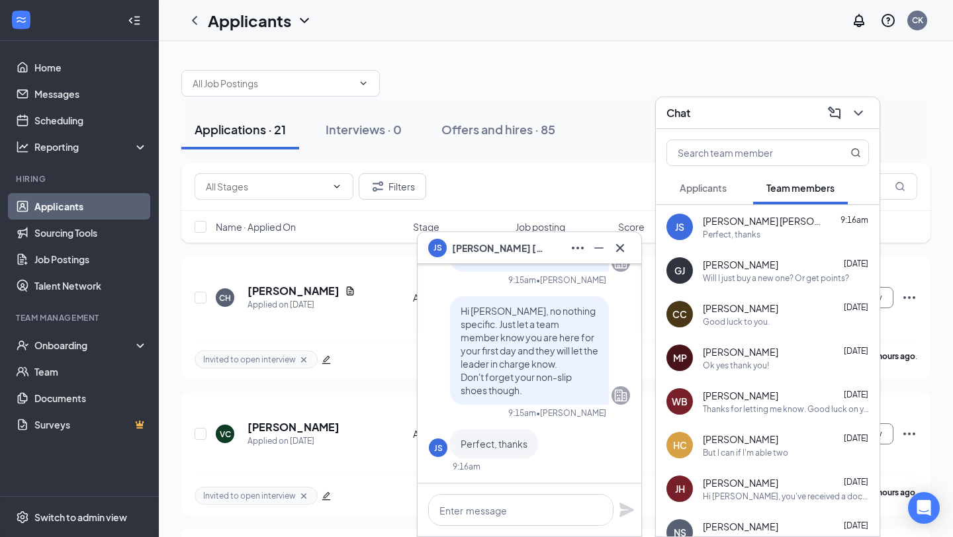
click at [625, 251] on icon "Cross" at bounding box center [620, 248] width 16 height 16
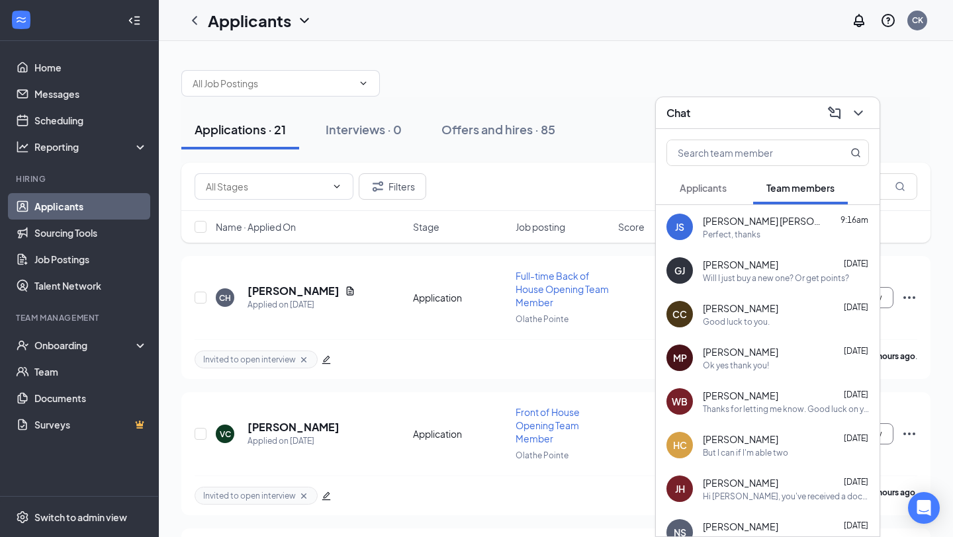
click at [853, 109] on icon "ChevronDown" at bounding box center [858, 113] width 16 height 16
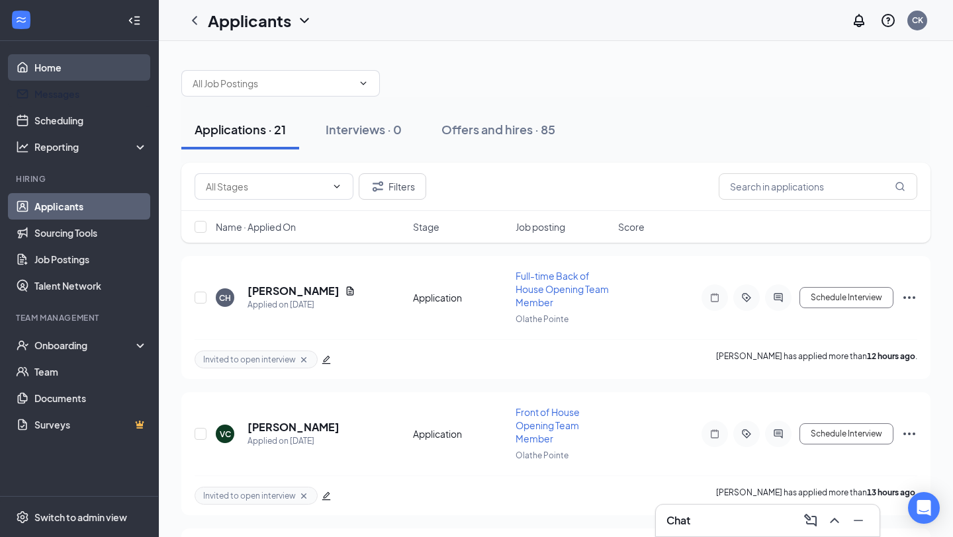
click at [116, 61] on link "Home" at bounding box center [90, 67] width 113 height 26
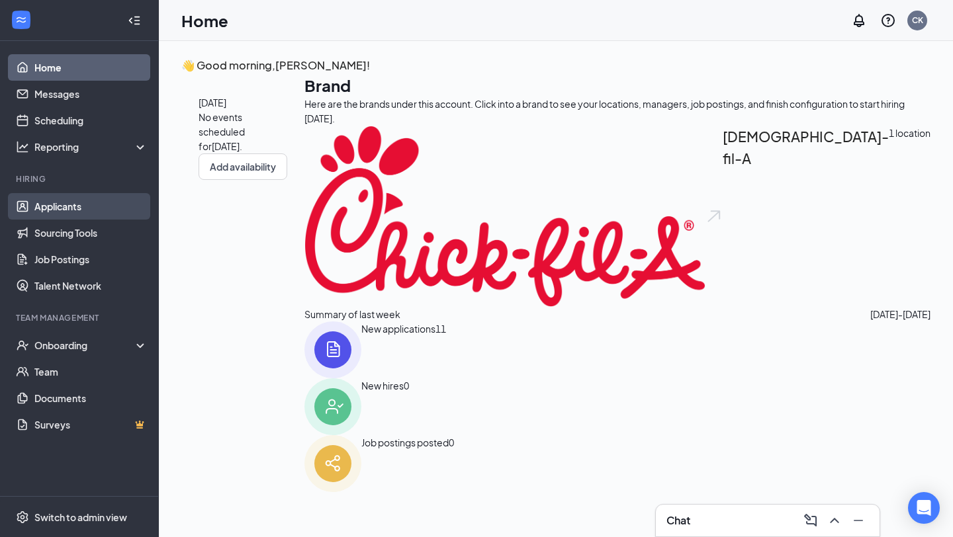
click at [91, 199] on link "Applicants" at bounding box center [90, 206] width 113 height 26
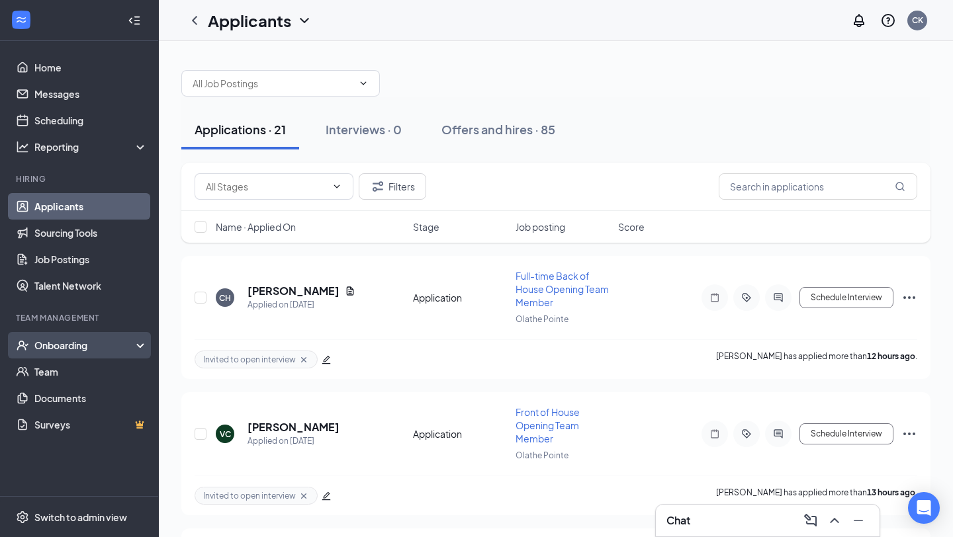
click at [87, 343] on div "Onboarding" at bounding box center [85, 345] width 102 height 13
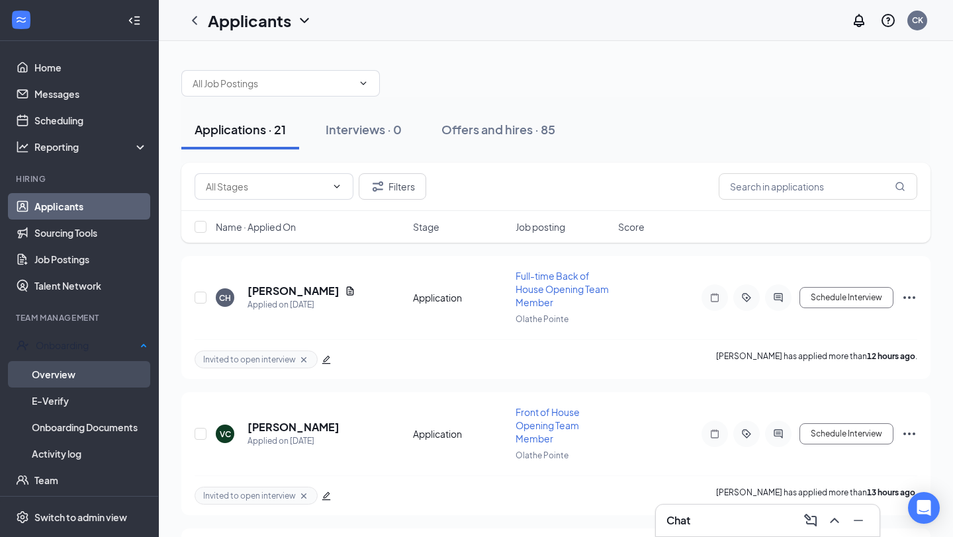
click at [85, 372] on link "Overview" at bounding box center [90, 374] width 116 height 26
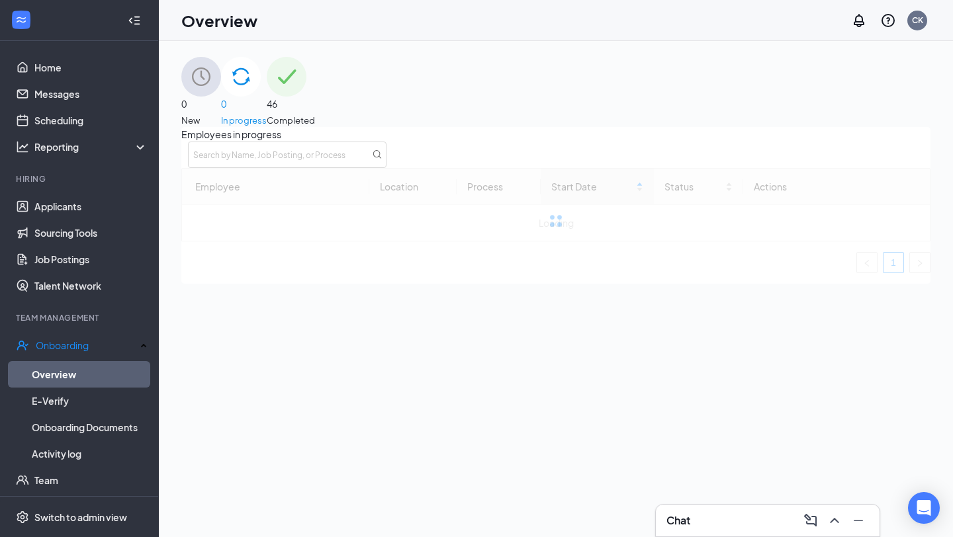
click at [267, 114] on span "In progress" at bounding box center [244, 120] width 46 height 13
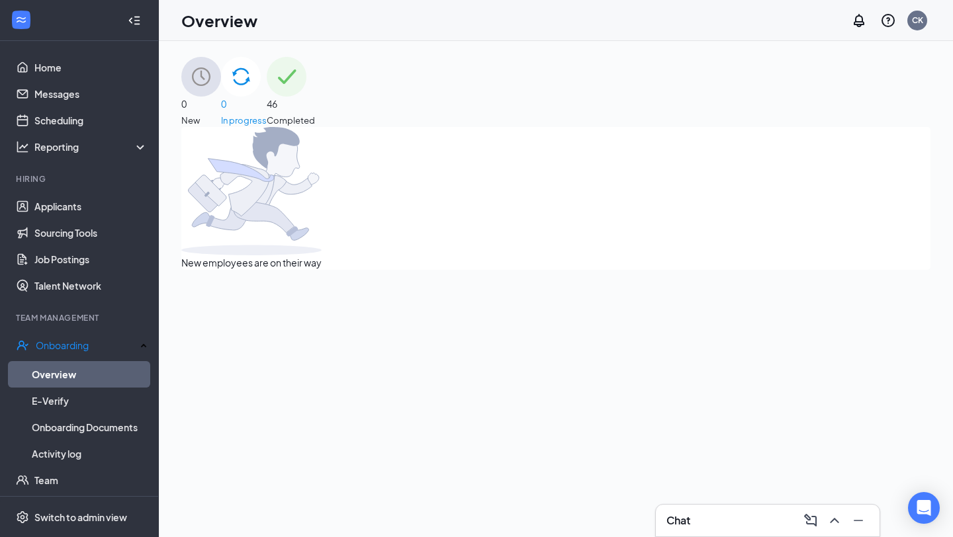
click at [306, 87] on img at bounding box center [287, 77] width 40 height 40
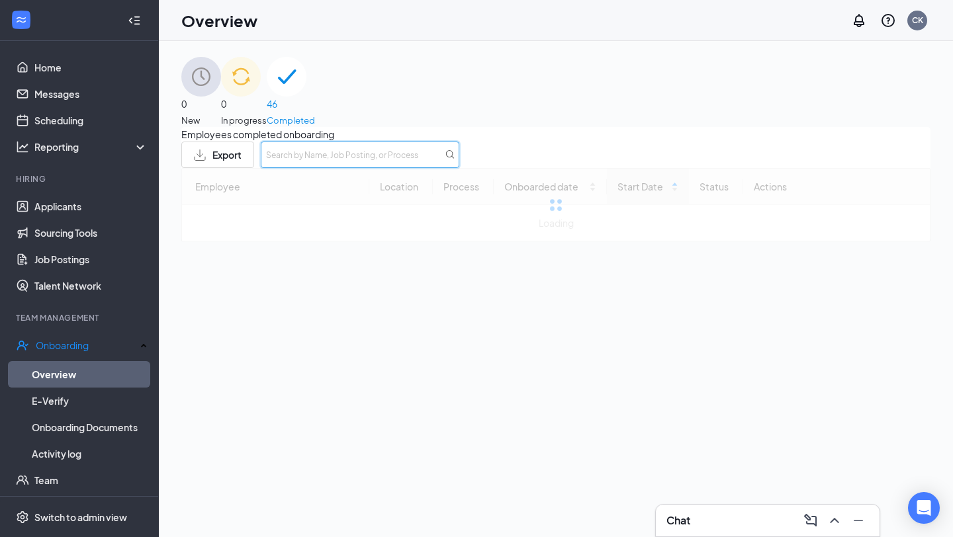
click at [459, 161] on input "text" at bounding box center [360, 155] width 199 height 26
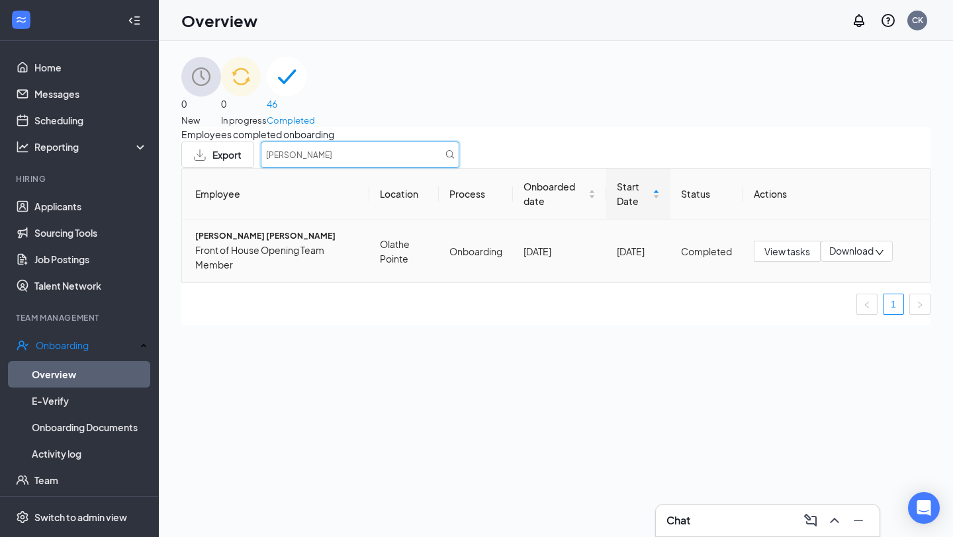
type input "[PERSON_NAME]"
click at [298, 272] on span "Front of House Opening Team Member" at bounding box center [276, 257] width 163 height 29
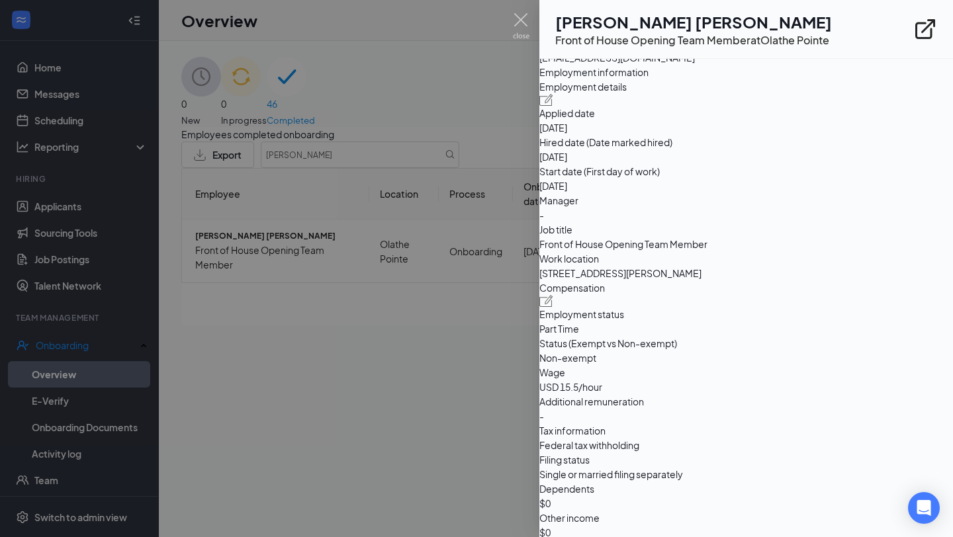
scroll to position [520, 0]
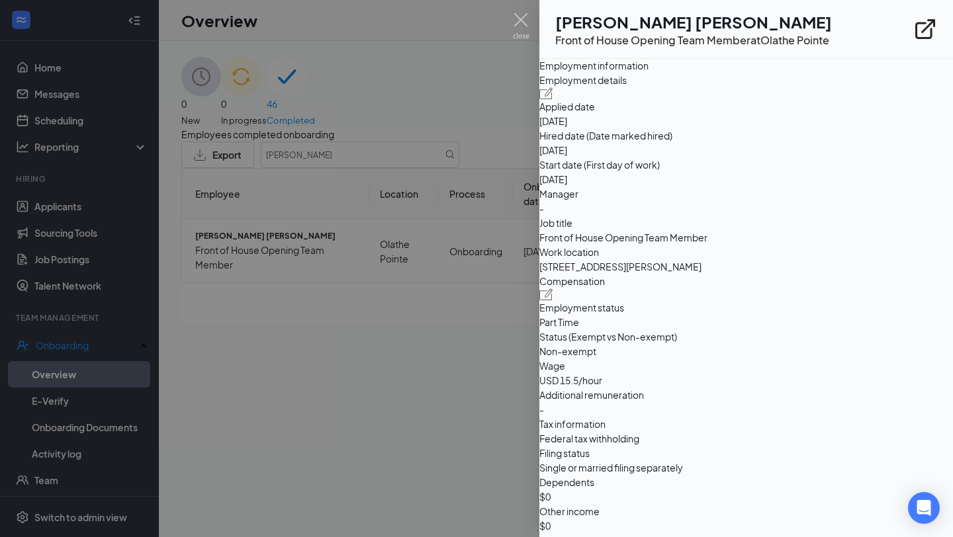
click at [368, 217] on div at bounding box center [476, 268] width 953 height 537
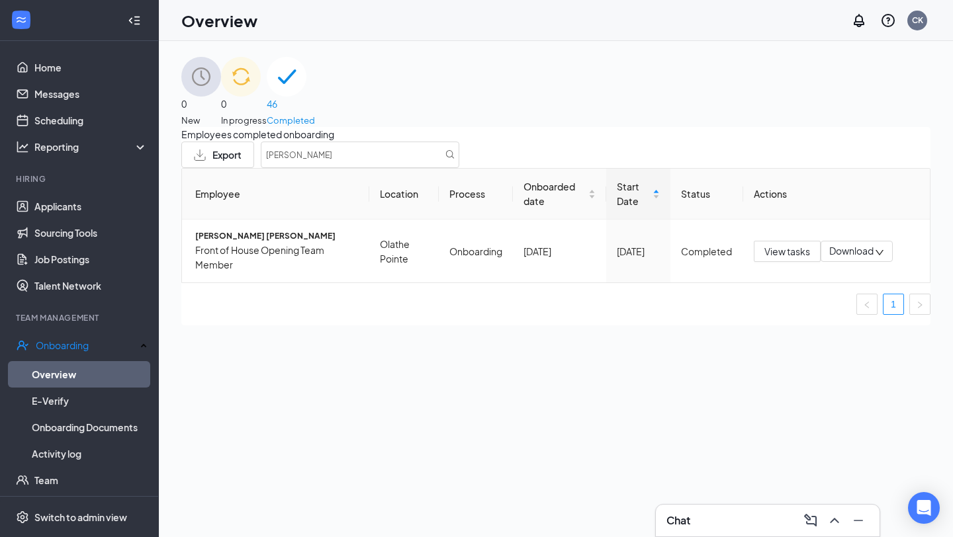
click at [113, 175] on div "Hiring" at bounding box center [80, 178] width 129 height 11
click at [113, 202] on link "Applicants" at bounding box center [90, 206] width 113 height 26
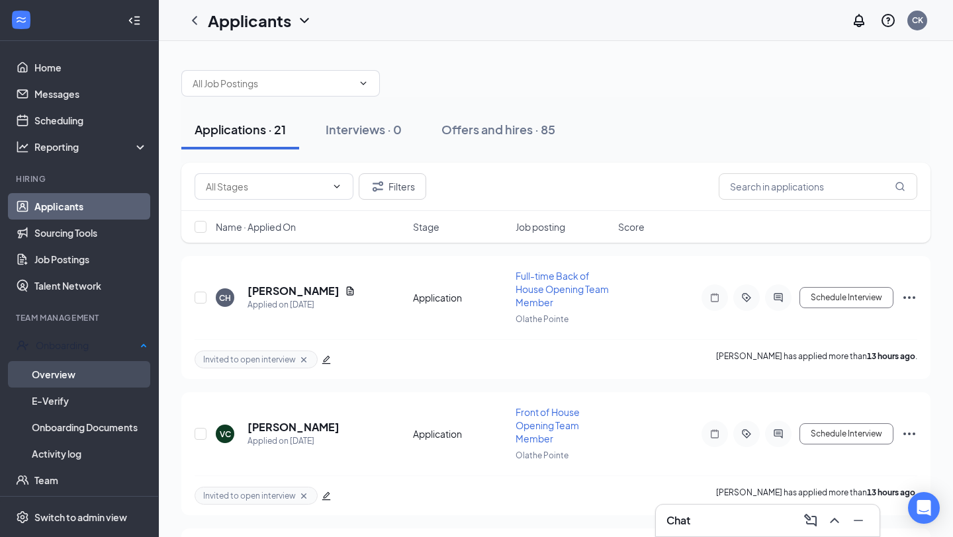
click at [90, 384] on link "Overview" at bounding box center [90, 374] width 116 height 26
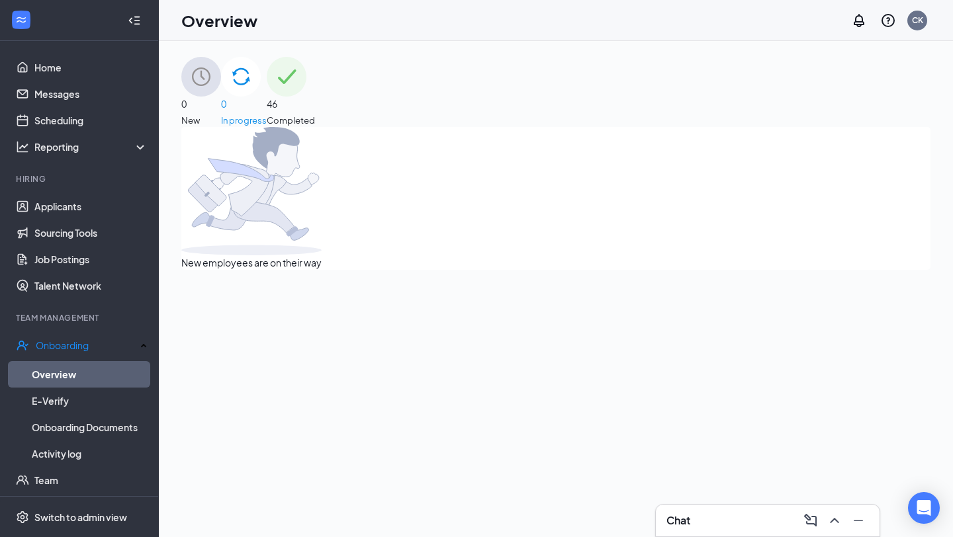
click at [315, 97] on span "46" at bounding box center [291, 104] width 48 height 15
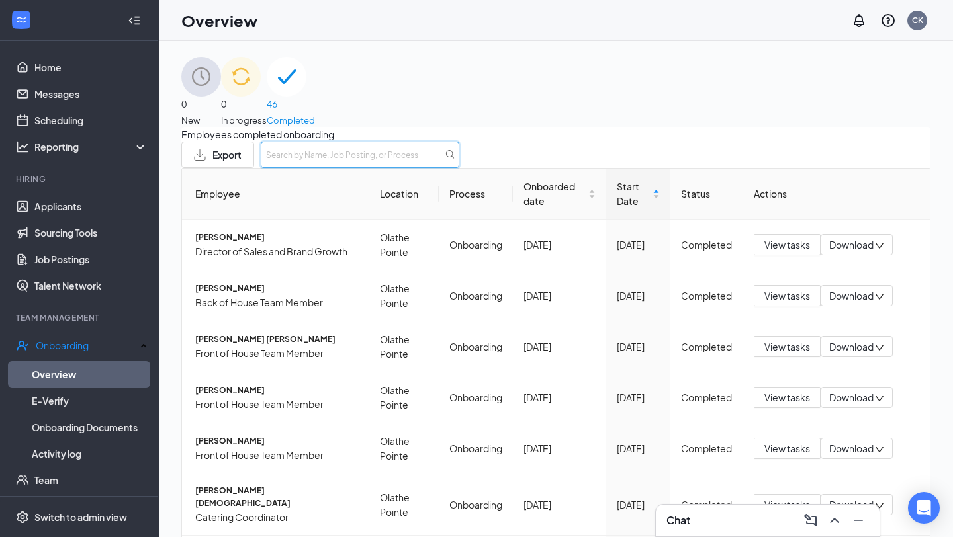
click at [459, 168] on input "text" at bounding box center [360, 155] width 199 height 26
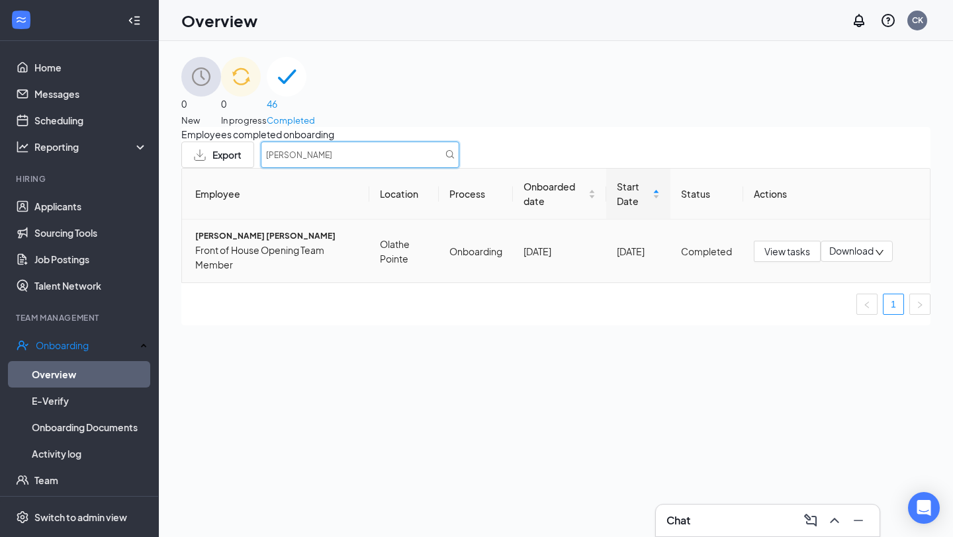
type input "[PERSON_NAME]"
click at [387, 268] on div "Employee Location Process Onboarded date Start Date Status Actions [PERSON_NAME…" at bounding box center [555, 241] width 749 height 147
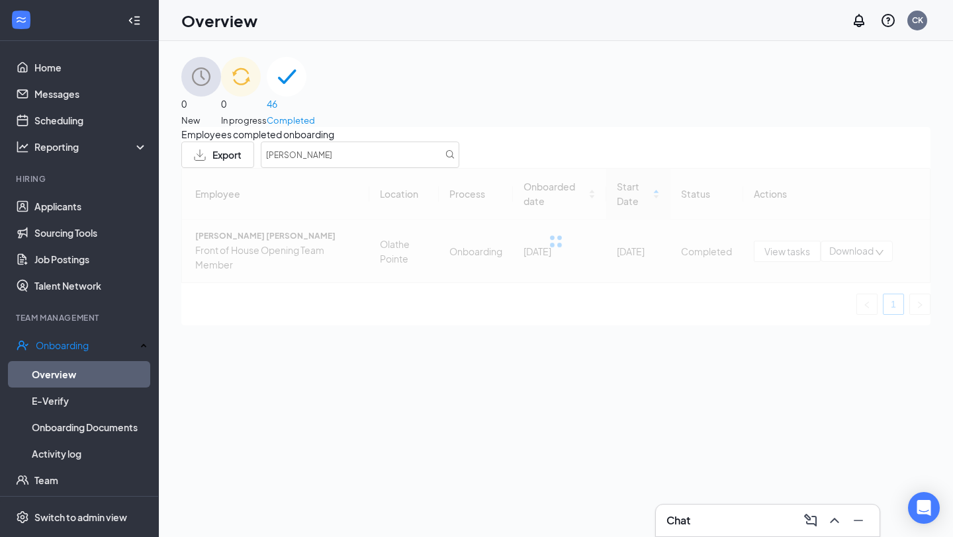
click at [336, 243] on span "[PERSON_NAME] [PERSON_NAME]" at bounding box center [276, 236] width 163 height 13
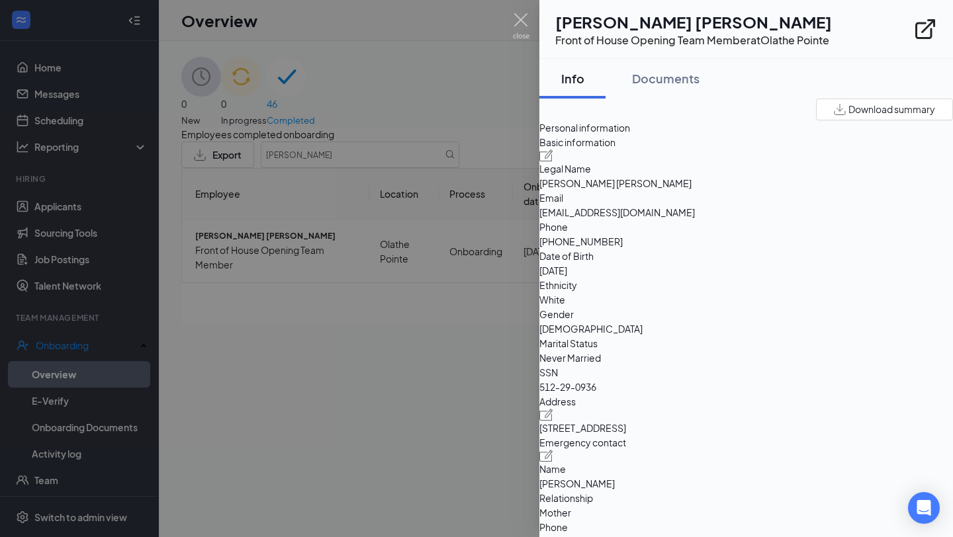
scroll to position [3, 0]
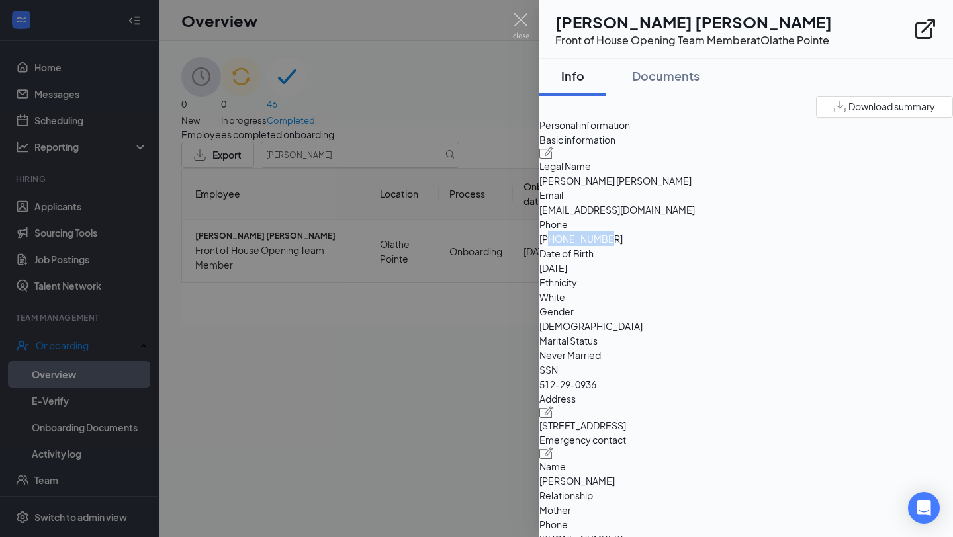
drag, startPoint x: 791, startPoint y: 275, endPoint x: 732, endPoint y: 273, distance: 59.0
click at [732, 246] on span "[PHONE_NUMBER]" at bounding box center [746, 239] width 414 height 15
copy span "8166812384"
drag, startPoint x: 838, startPoint y: 238, endPoint x: 725, endPoint y: 240, distance: 112.5
click at [725, 217] on span "[EMAIL_ADDRESS][DOMAIN_NAME]" at bounding box center [746, 210] width 414 height 15
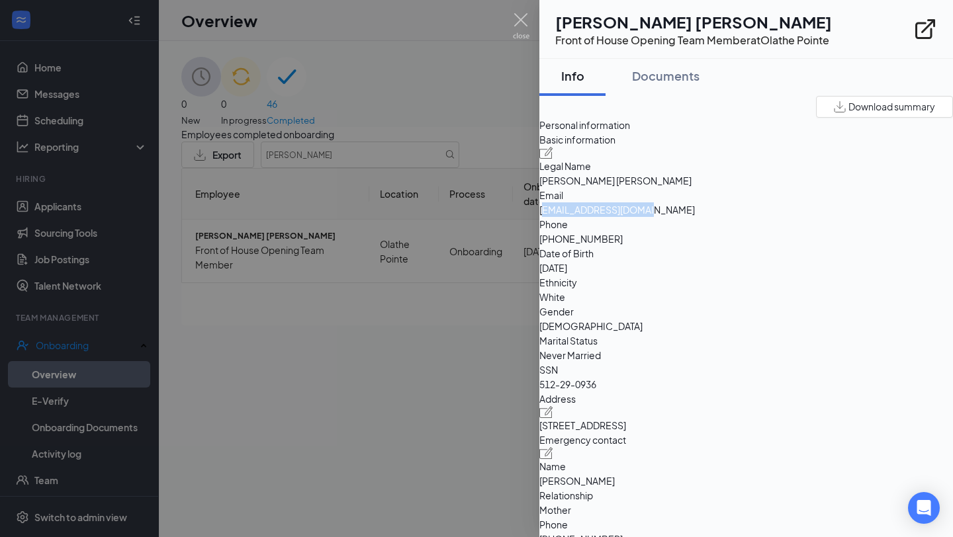
click at [731, 217] on span "[EMAIL_ADDRESS][DOMAIN_NAME]" at bounding box center [746, 210] width 414 height 15
click at [760, 217] on span "[EMAIL_ADDRESS][DOMAIN_NAME]" at bounding box center [746, 210] width 414 height 15
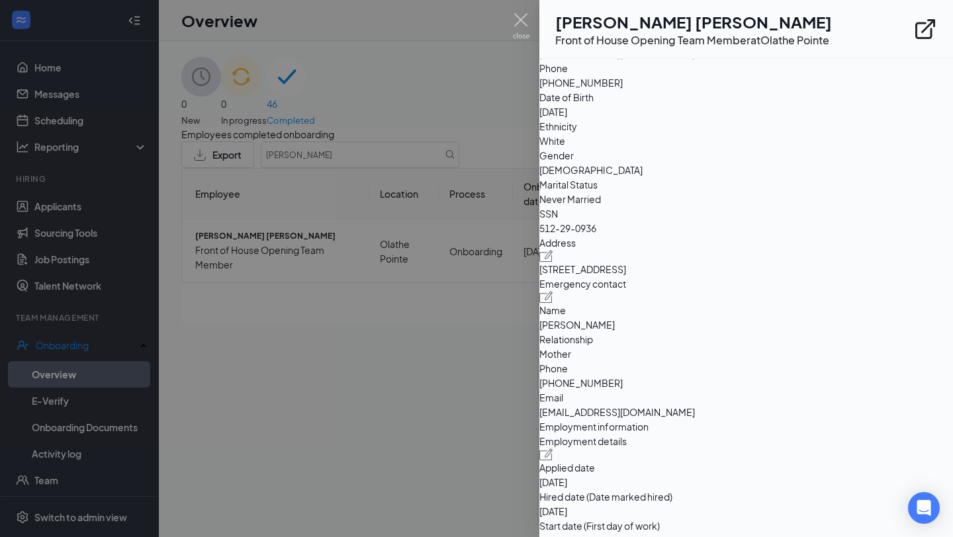
scroll to position [164, 0]
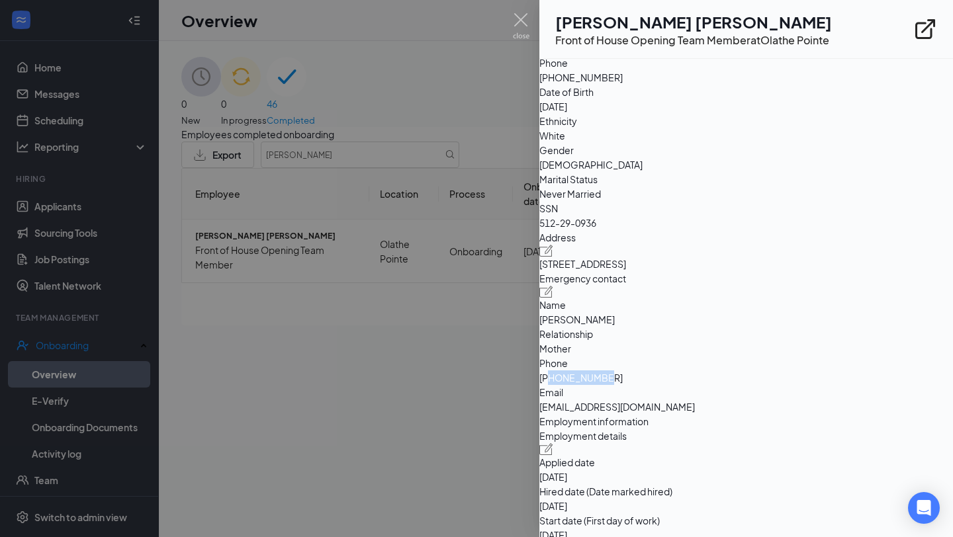
drag, startPoint x: 798, startPoint y: 427, endPoint x: 735, endPoint y: 424, distance: 63.6
click at [735, 385] on span "[PHONE_NUMBER]" at bounding box center [746, 378] width 414 height 15
copy span "9137080323"
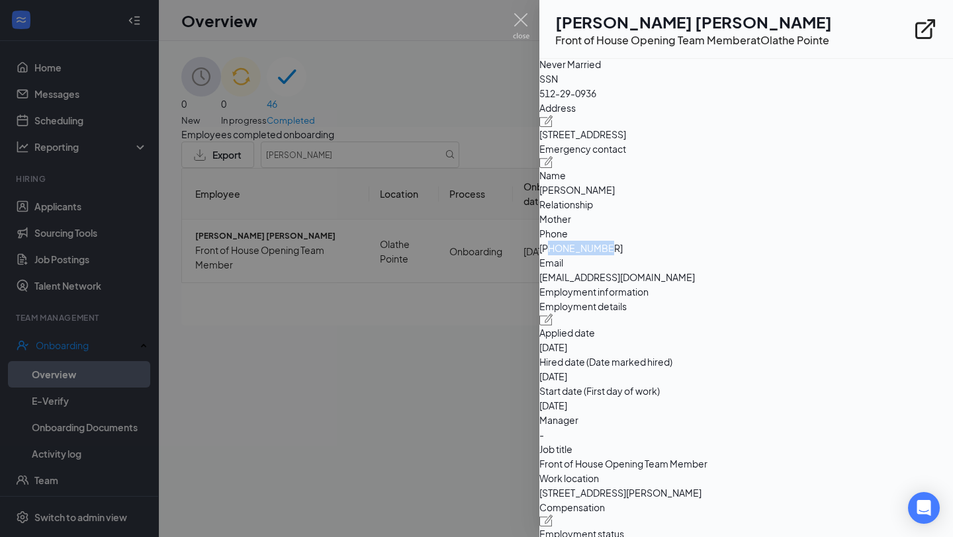
scroll to position [263, 0]
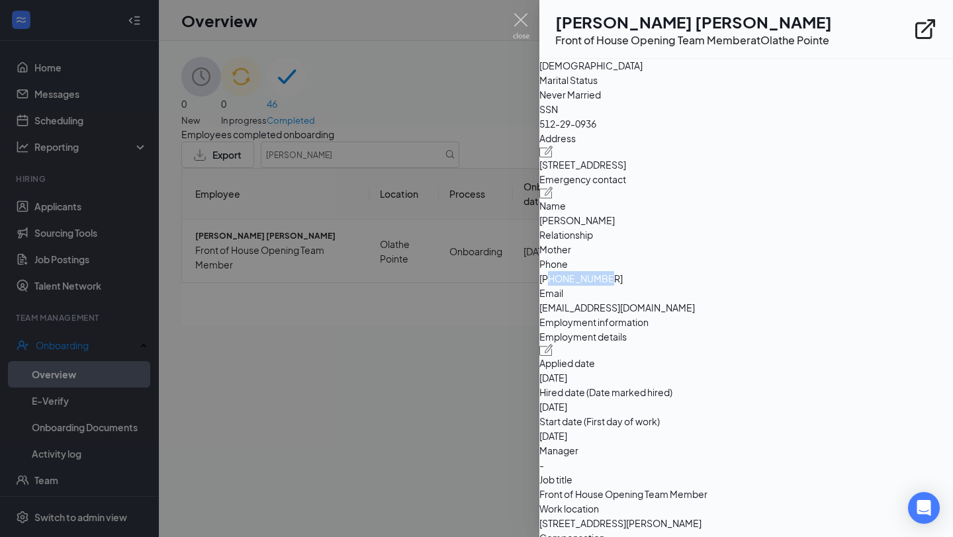
drag, startPoint x: 747, startPoint y: 203, endPoint x: 537, endPoint y: 205, distance: 209.1
click at [537, 205] on div "[PERSON_NAME] Front of House Opening Team Member at [GEOGRAPHIC_DATA] Pointe In…" at bounding box center [476, 268] width 953 height 537
click at [690, 172] on div "Address [STREET_ADDRESS]" at bounding box center [746, 151] width 414 height 41
drag, startPoint x: 751, startPoint y: 207, endPoint x: 566, endPoint y: 198, distance: 184.9
click at [566, 198] on div "Basic information Legal Name [PERSON_NAME] [PERSON_NAME] Email [EMAIL_ADDRESS][…" at bounding box center [746, 93] width 414 height 443
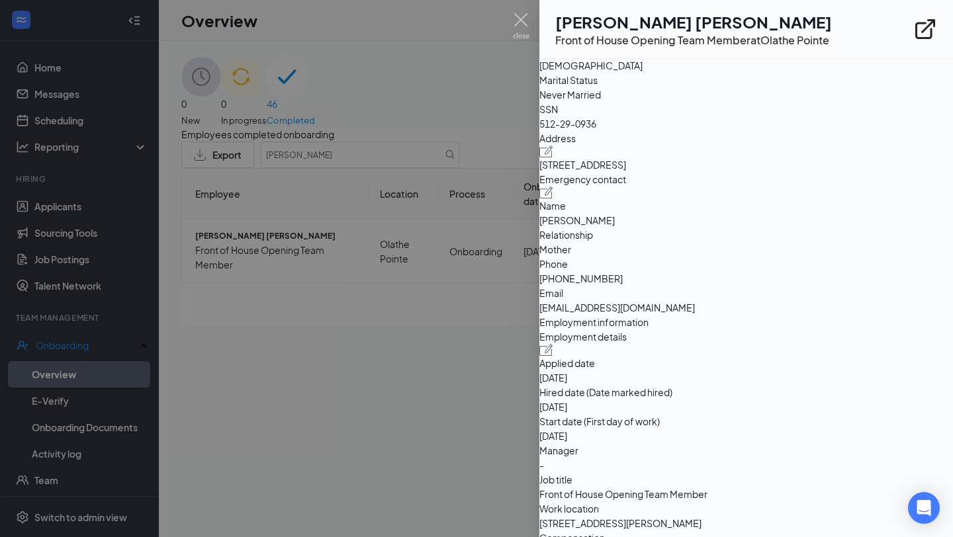
copy span "[STREET_ADDRESS]"
click at [453, 292] on div at bounding box center [476, 268] width 953 height 537
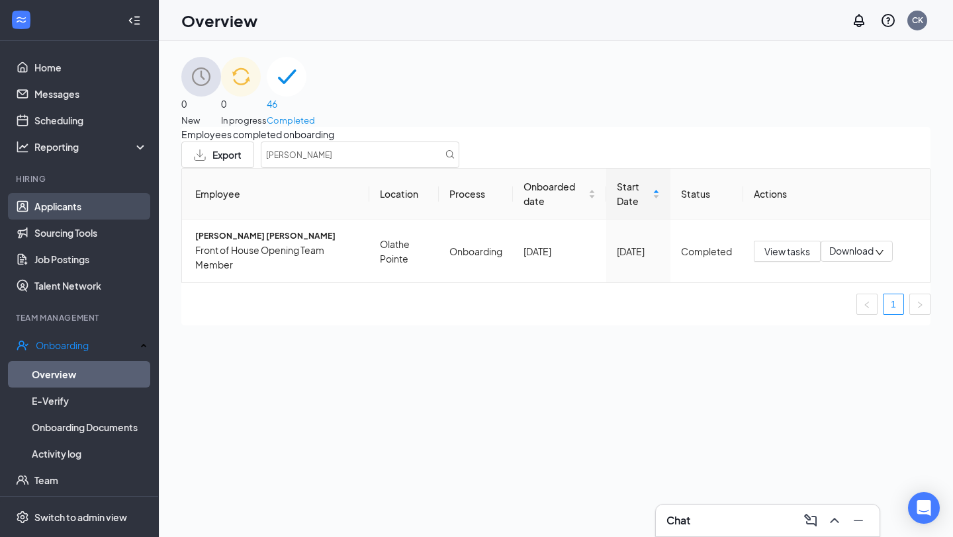
click at [123, 212] on link "Applicants" at bounding box center [90, 206] width 113 height 26
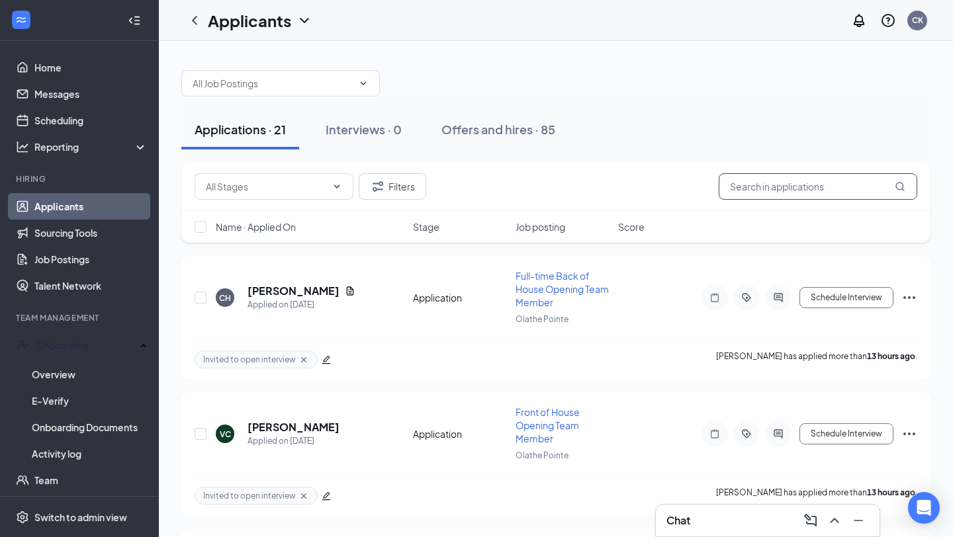
click at [755, 195] on input "text" at bounding box center [818, 186] width 199 height 26
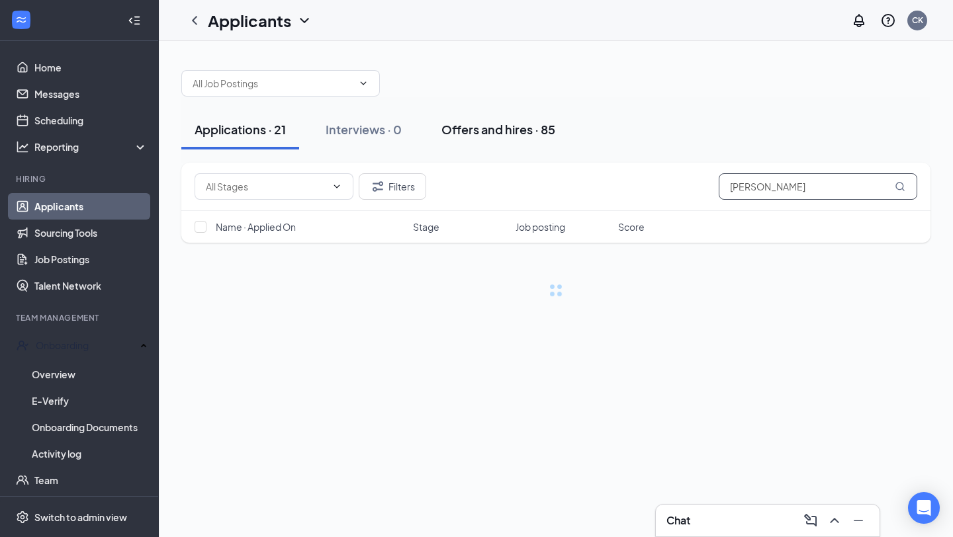
type input "[PERSON_NAME]"
click at [497, 130] on div "Offers and hires · 85" at bounding box center [498, 129] width 114 height 17
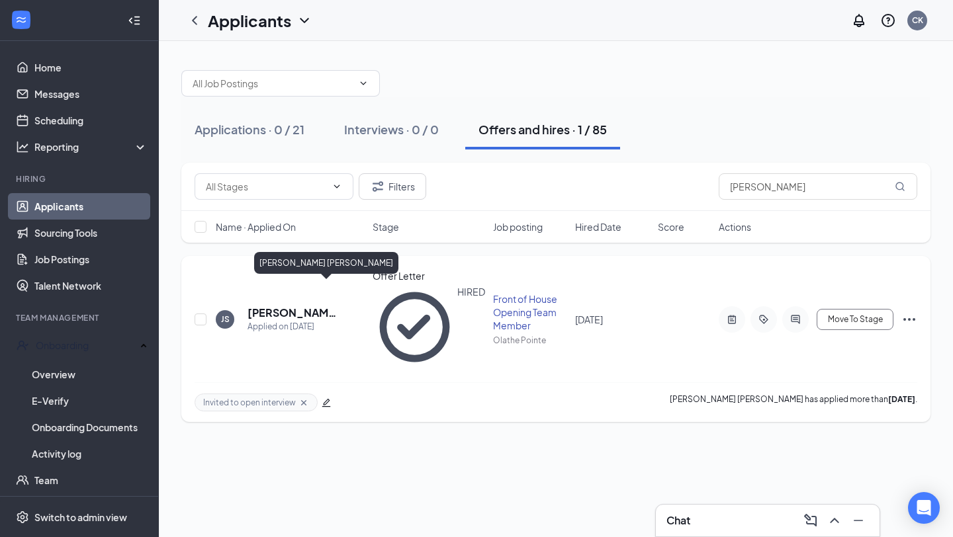
click at [318, 306] on h5 "[PERSON_NAME] [PERSON_NAME]" at bounding box center [292, 313] width 89 height 15
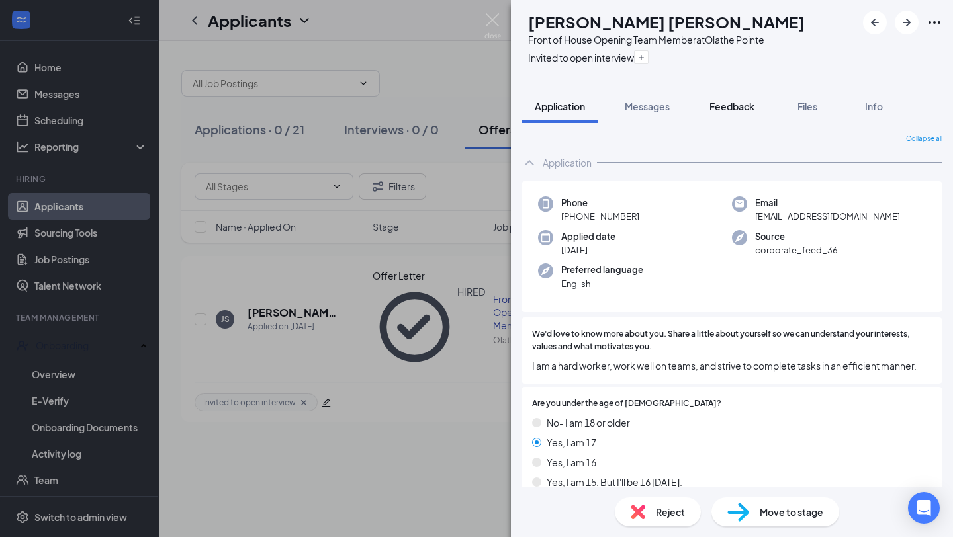
click at [709, 122] on button "Feedback" at bounding box center [731, 106] width 71 height 33
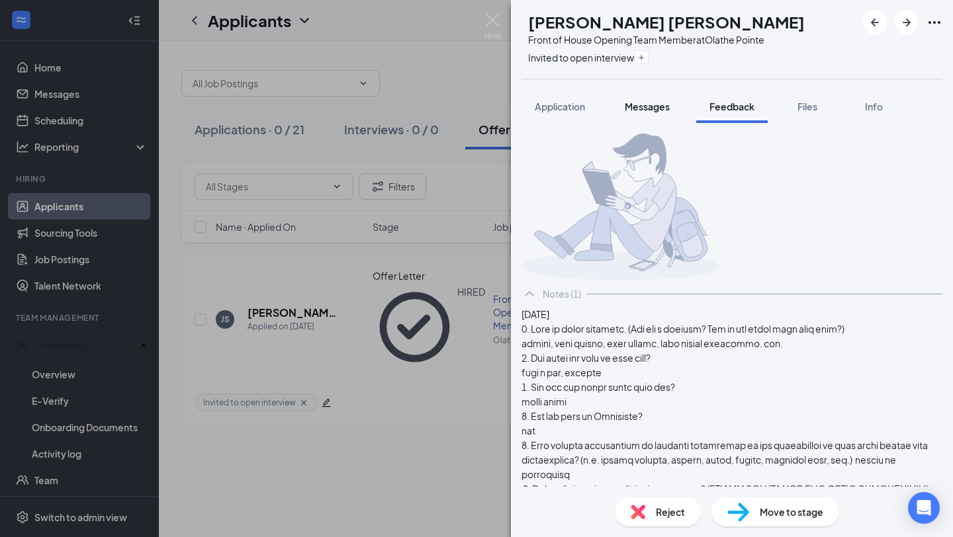
click at [637, 111] on span "Messages" at bounding box center [647, 107] width 45 height 12
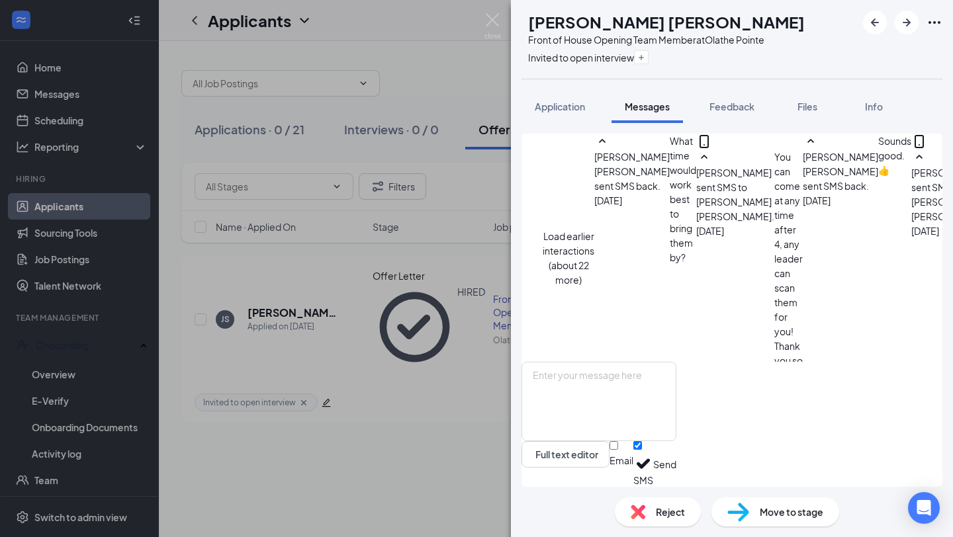
click at [594, 229] on button "Load earlier interactions (about 22 more)" at bounding box center [569, 258] width 52 height 58
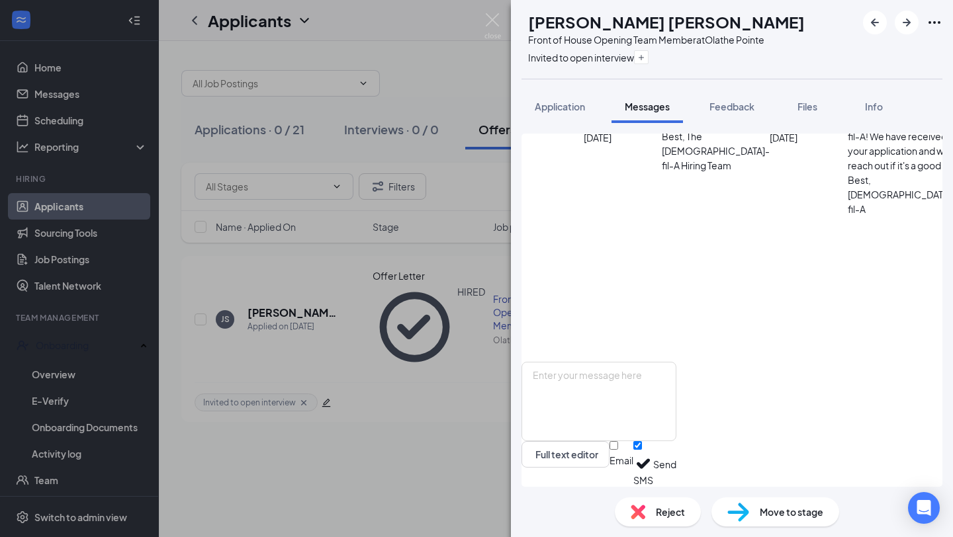
scroll to position [1289, 0]
click at [390, 355] on div "[PERSON_NAME] Front of House Opening Team Member at [GEOGRAPHIC_DATA] Invited t…" at bounding box center [476, 268] width 953 height 537
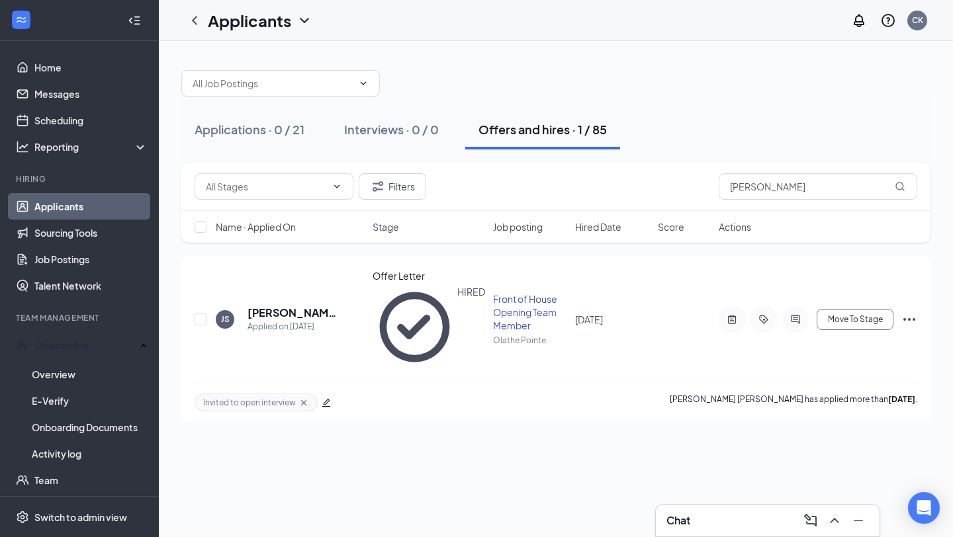
click at [97, 201] on link "Applicants" at bounding box center [90, 206] width 113 height 26
